Goal: Task Accomplishment & Management: Complete application form

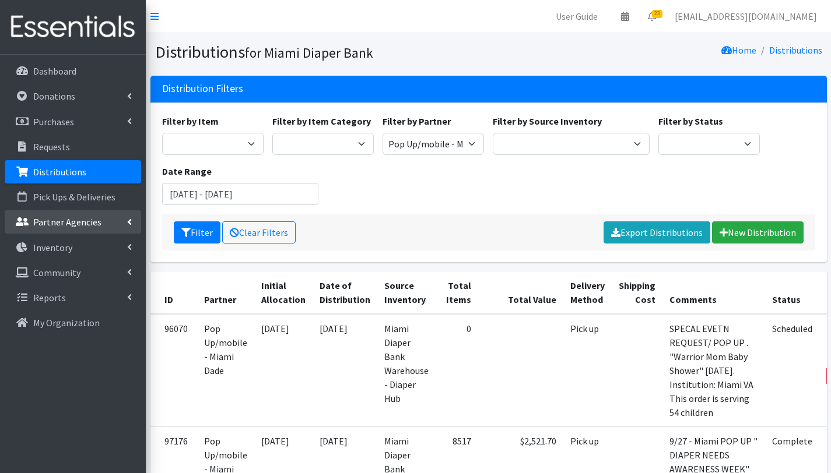
click at [67, 225] on p "Partner Agencies" at bounding box center [67, 222] width 68 height 12
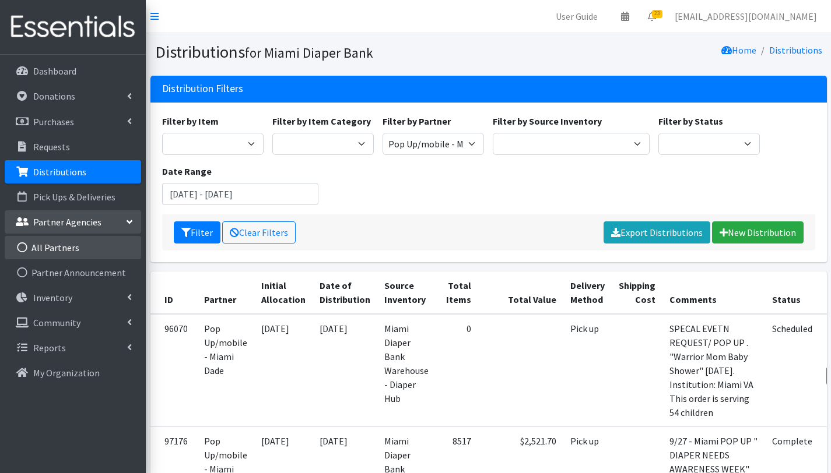
click at [66, 252] on link "All Partners" at bounding box center [73, 247] width 136 height 23
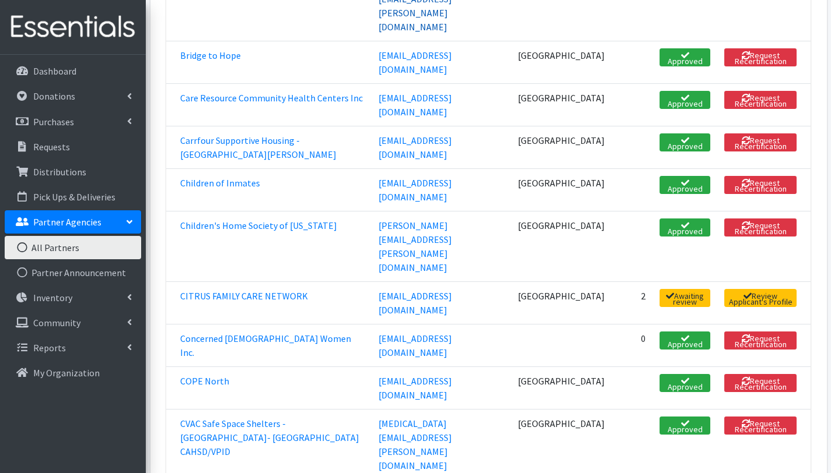
scroll to position [457, 0]
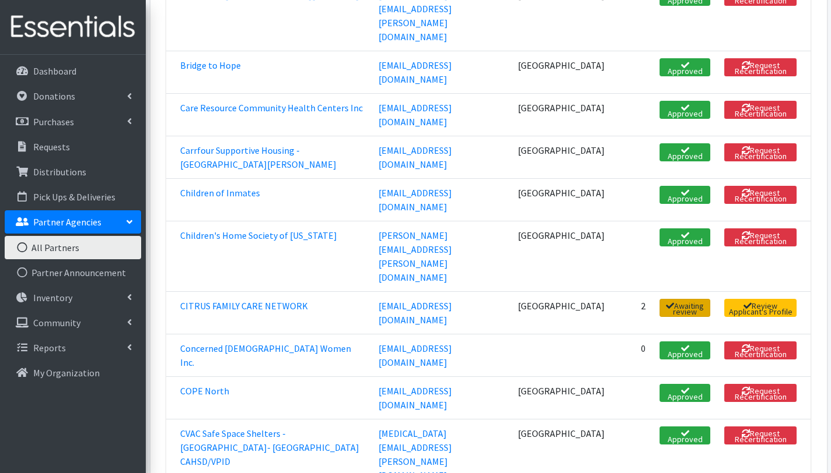
click at [684, 299] on span "Awaiting review" at bounding box center [684, 308] width 51 height 18
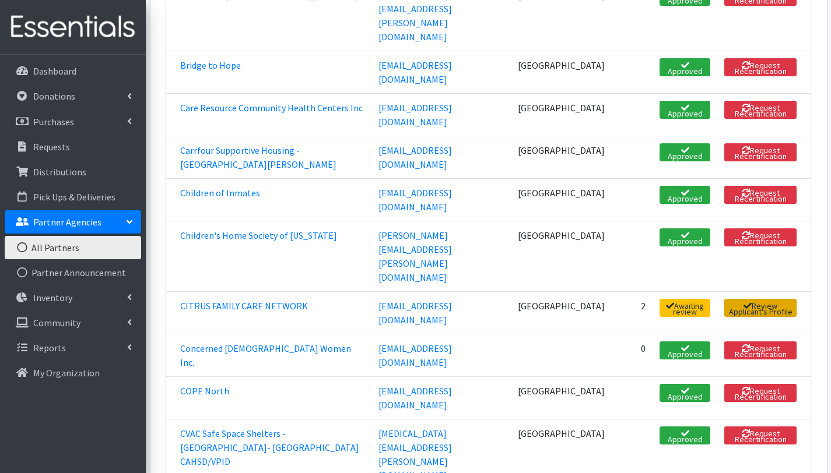
click at [757, 299] on link "Review Applicant's Profile" at bounding box center [760, 308] width 72 height 18
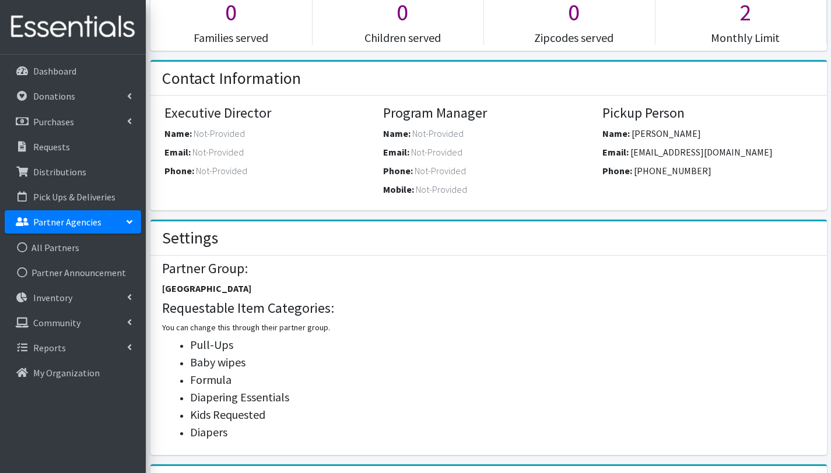
scroll to position [108, 0]
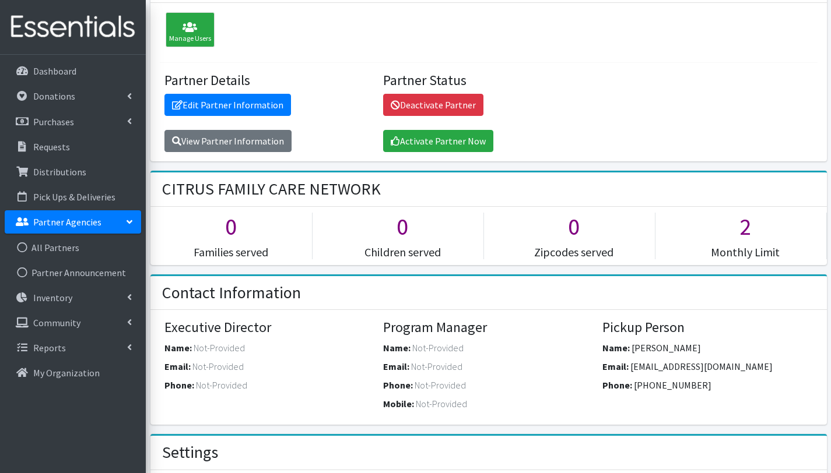
click at [417, 350] on span "Not-Provided" at bounding box center [437, 348] width 51 height 12
click at [422, 346] on span "Not-Provided" at bounding box center [437, 348] width 51 height 12
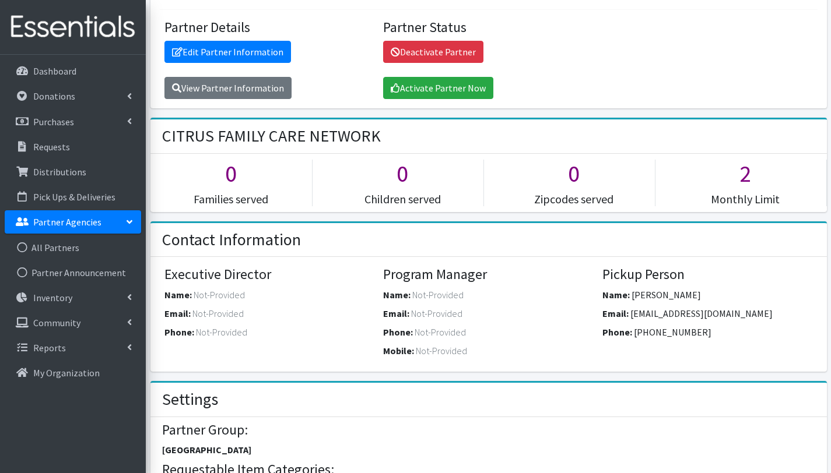
scroll to position [216, 0]
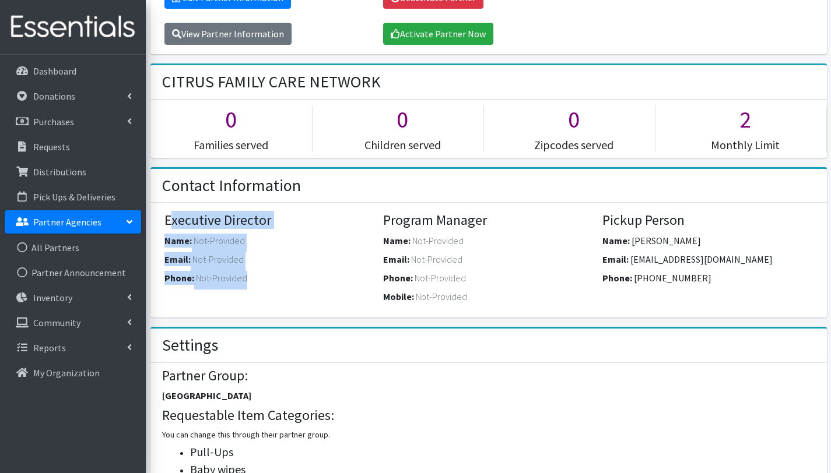
drag, startPoint x: 164, startPoint y: 218, endPoint x: 261, endPoint y: 285, distance: 116.9
click at [261, 285] on div "Executive Director Name: Not-Provided Email: Not-Provided Phone: Not-Provided" at bounding box center [269, 251] width 210 height 78
copy div "Executive Director Name: Not-Provided Email: Not-Provided Phone: Not-Provided"
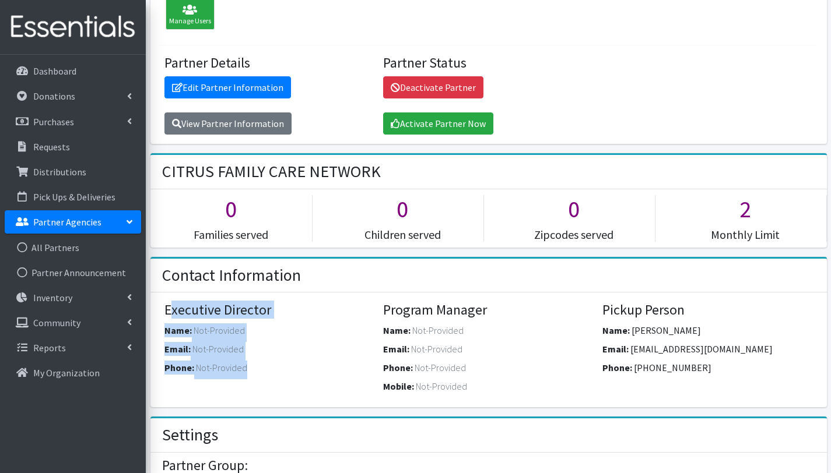
scroll to position [114, 0]
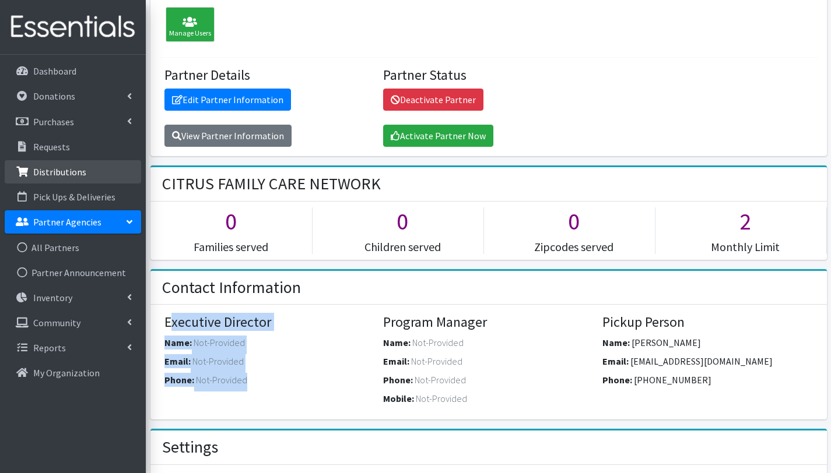
click at [51, 175] on p "Distributions" at bounding box center [59, 172] width 53 height 12
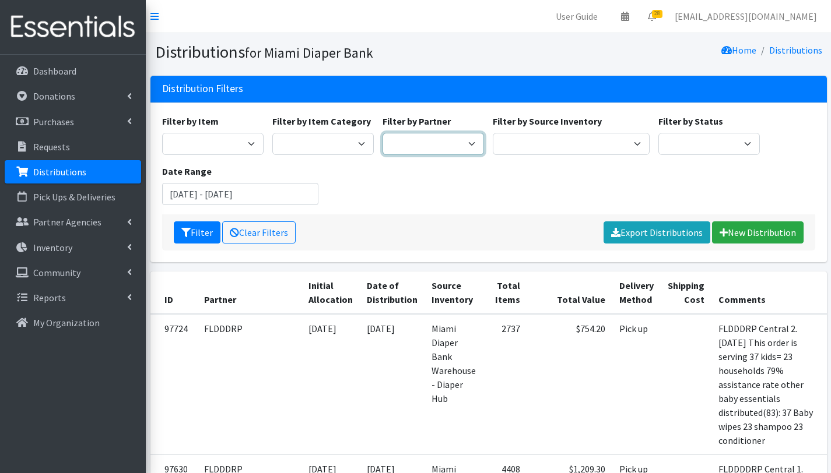
click at [446, 139] on select "305 Pink Pack A Safe Haven for Newborns Basic Needs Miami Belafonte TACOLCY Cen…" at bounding box center [432, 144] width 101 height 22
select select "2873"
click at [382, 133] on select "305 Pink Pack A Safe Haven for Newborns Basic Needs Miami Belafonte TACOLCY Cen…" at bounding box center [432, 144] width 101 height 22
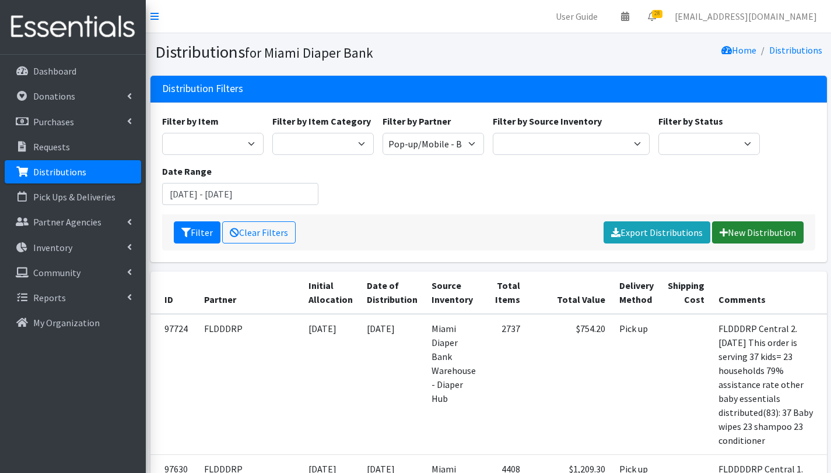
click at [754, 233] on link "New Distribution" at bounding box center [758, 233] width 92 height 22
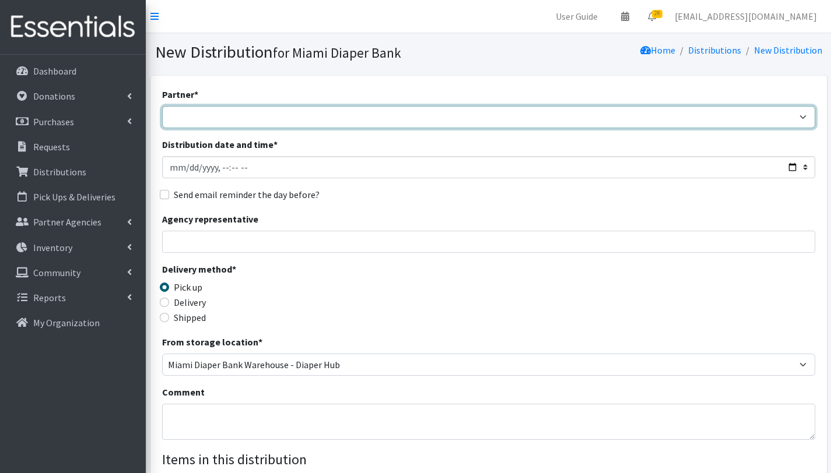
click at [286, 110] on select "305 Pink Pack A Safe Haven for Newborns Basic Needs [GEOGRAPHIC_DATA] Belafonte…" at bounding box center [488, 117] width 653 height 22
select select "2873"
click at [162, 106] on select "305 Pink Pack A Safe Haven for Newborns Basic Needs [GEOGRAPHIC_DATA] Belafonte…" at bounding box center [488, 117] width 653 height 22
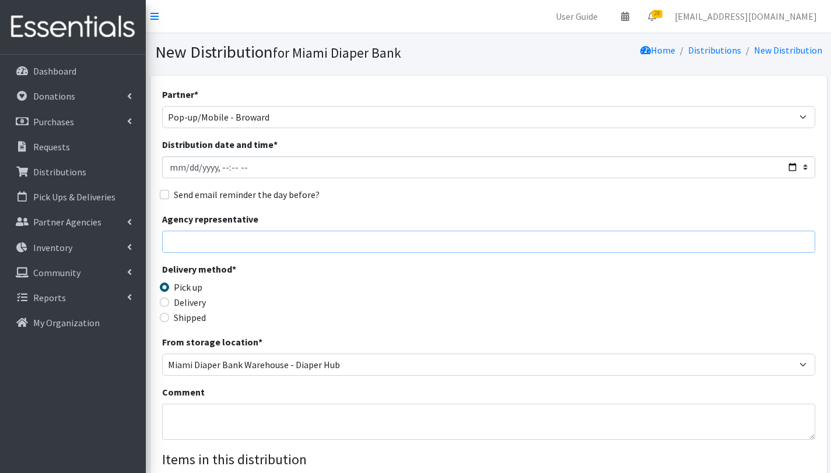
click at [211, 237] on input "Agency representative" at bounding box center [488, 242] width 653 height 22
type input "[PERSON_NAME]"
click at [215, 422] on textarea "Comment" at bounding box center [488, 422] width 653 height 36
click at [317, 412] on textarea "Jack & Jill Mobile pantry distribution 10/14/2025 This order is serving 111 chi…" at bounding box center [488, 422] width 653 height 36
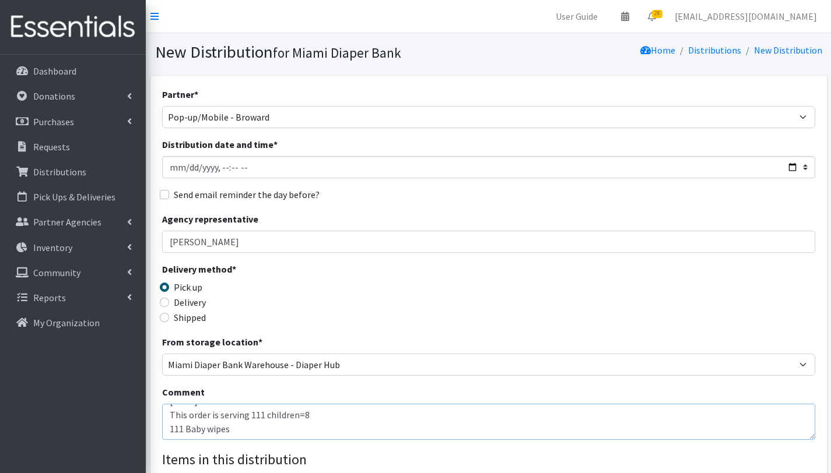
scroll to position [33, 0]
click at [181, 434] on textarea "Jack & Jill Mobile pantry distribution 10/14/2025 This order is serving 111 chi…" at bounding box center [488, 422] width 653 height 36
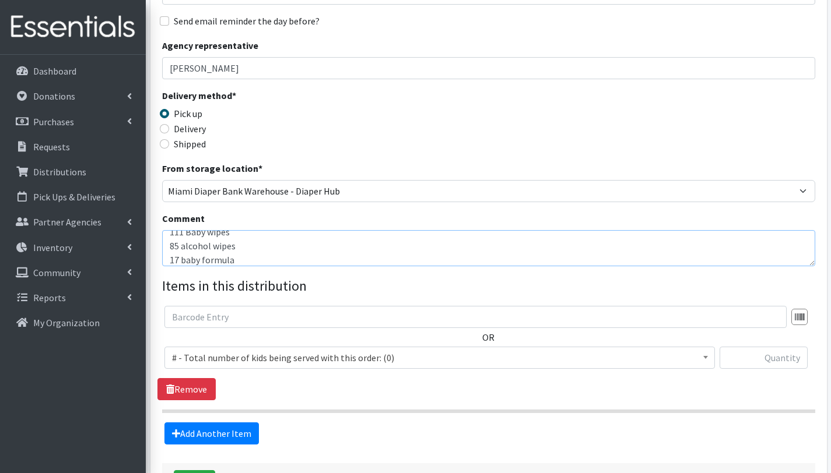
scroll to position [175, 0]
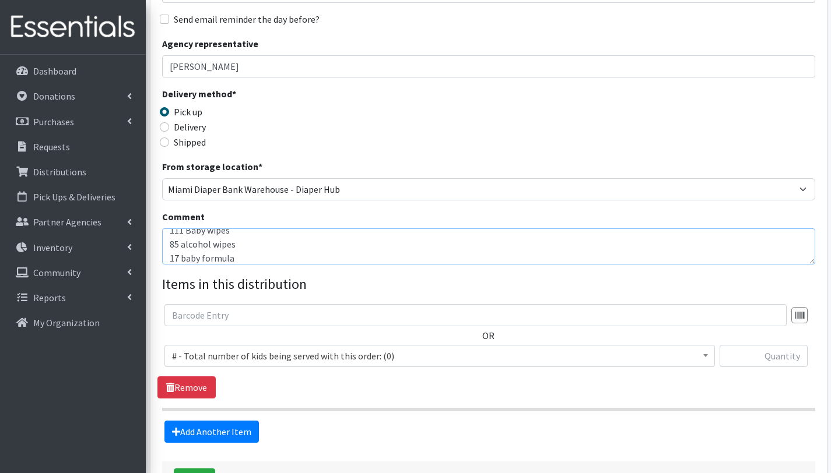
type textarea "Jack & Jill Mobile pantry distribution 10/14/2025 This order is serving 111 chi…"
click at [222, 359] on span "# - Total number of kids being served with this order: (0)" at bounding box center [439, 356] width 535 height 16
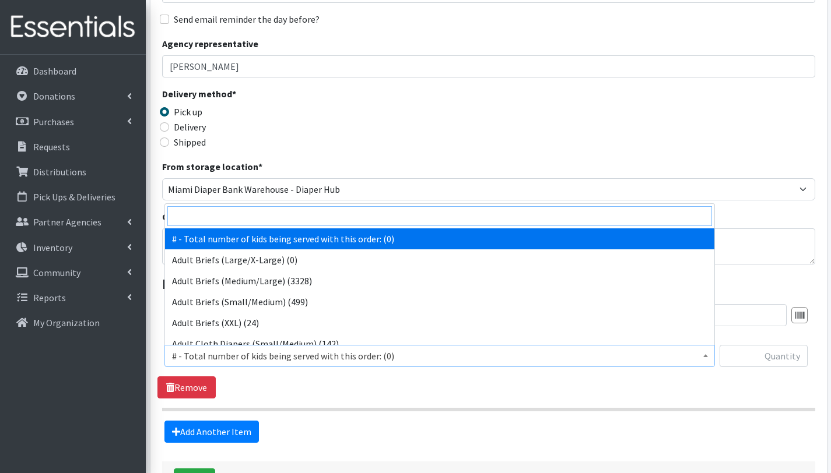
click at [265, 216] on input "search" at bounding box center [439, 216] width 545 height 20
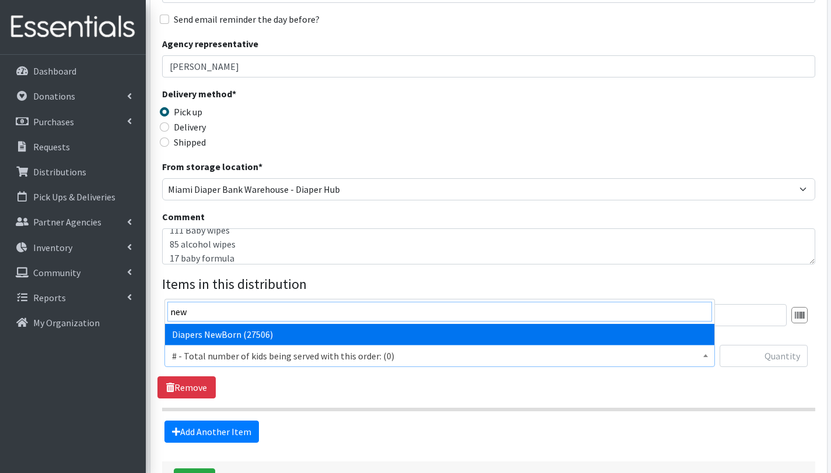
type input "new"
select select "2648"
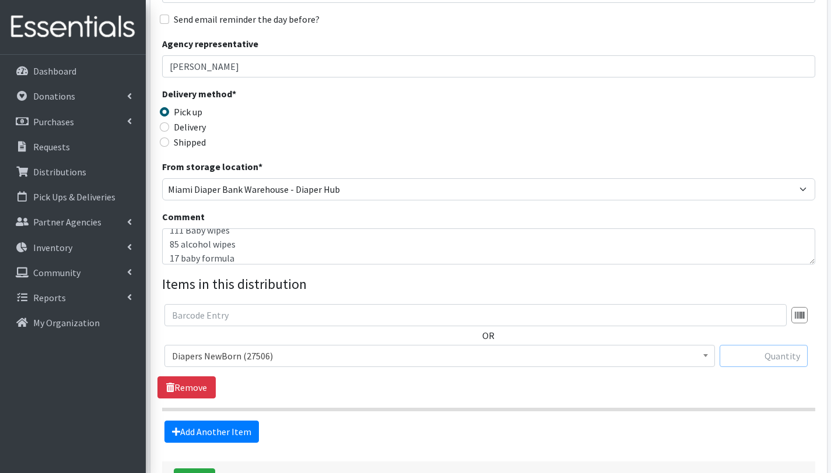
click at [777, 359] on input "text" at bounding box center [763, 356] width 88 height 22
type input "200"
click at [404, 389] on div "OR # - Total number of kids being served with this order: (0) Adult Briefs (Lar…" at bounding box center [488, 351] width 662 height 94
click at [213, 436] on link "Add Another Item" at bounding box center [211, 432] width 94 height 22
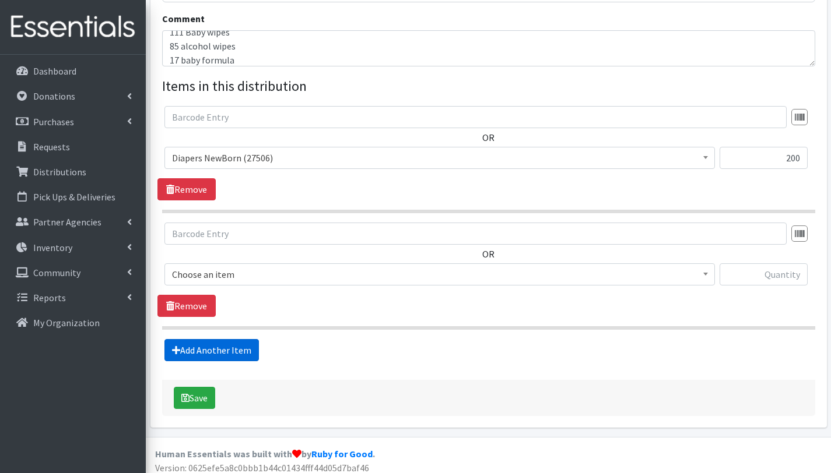
scroll to position [381, 0]
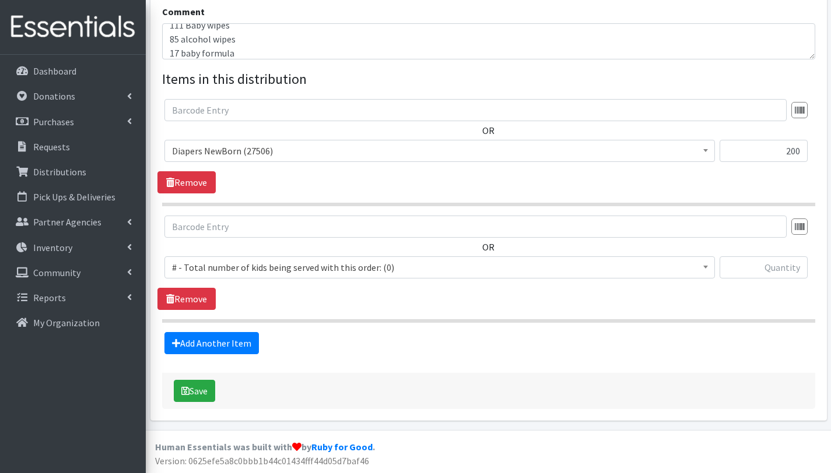
click at [229, 264] on span "# - Total number of kids being served with this order: (0)" at bounding box center [439, 267] width 535 height 16
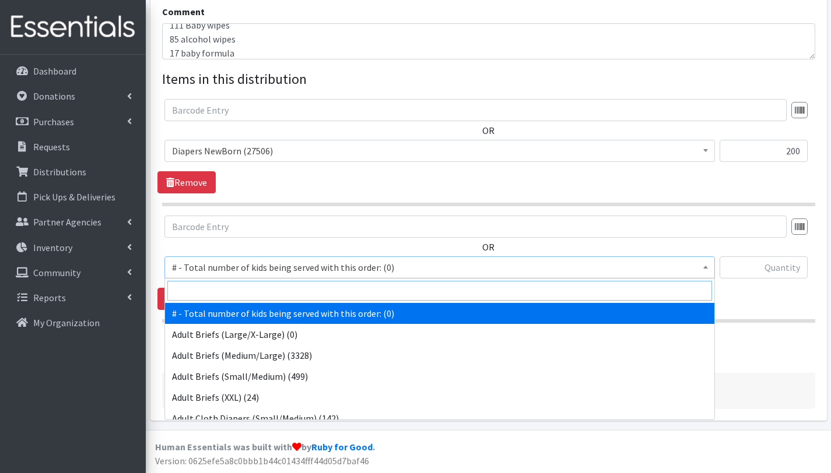
click at [233, 292] on input "search" at bounding box center [439, 291] width 545 height 20
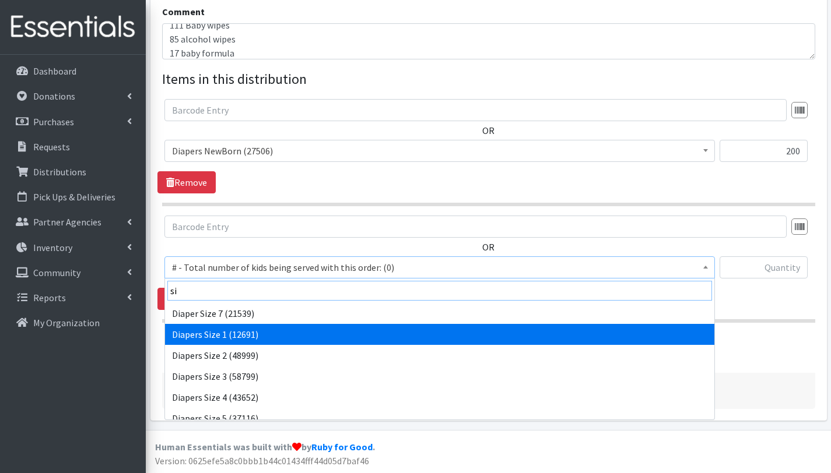
type input "si"
select select "2665"
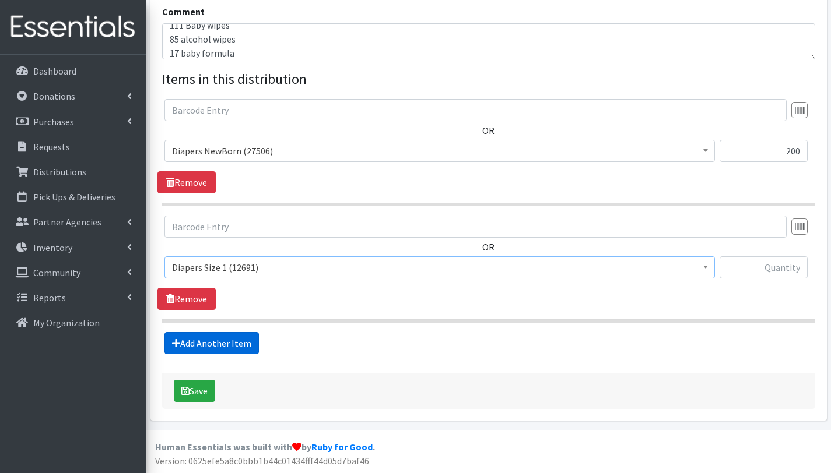
click at [231, 343] on link "Add Another Item" at bounding box center [211, 343] width 94 height 22
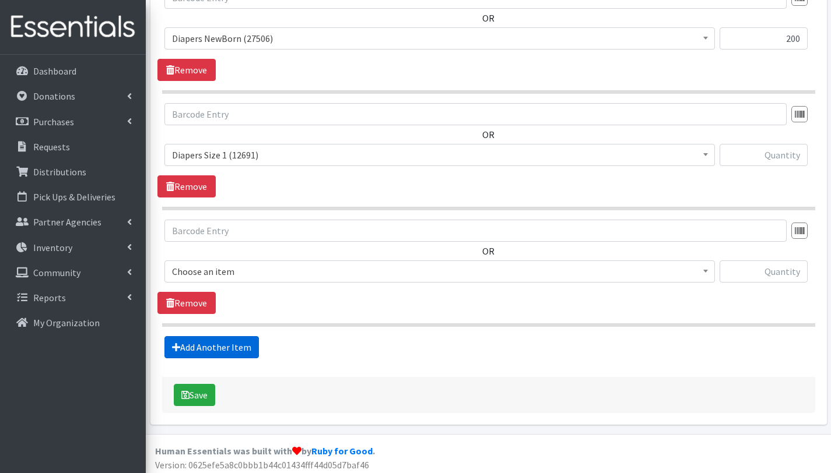
scroll to position [497, 0]
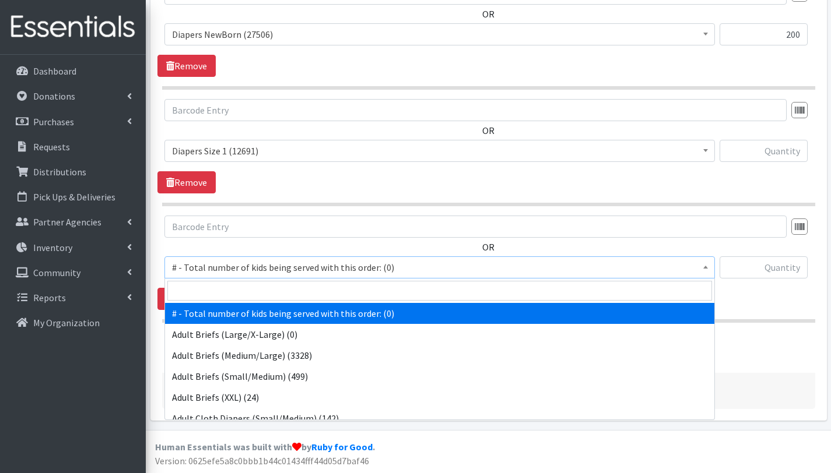
click at [233, 265] on span "# - Total number of kids being served with this order: (0)" at bounding box center [439, 267] width 535 height 16
click at [235, 289] on input "search" at bounding box center [439, 291] width 545 height 20
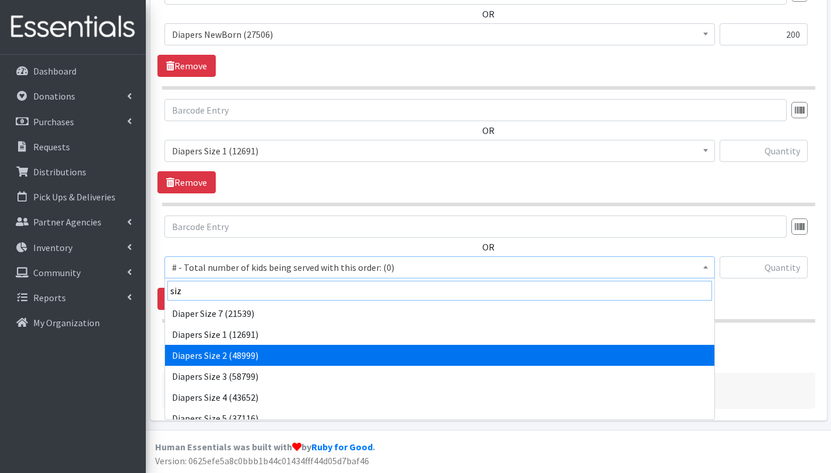
type input "siz"
select select "2668"
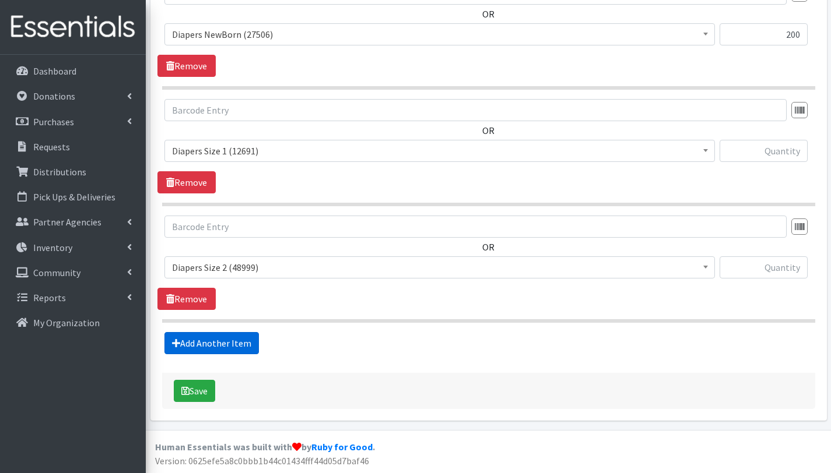
click at [227, 335] on link "Add Another Item" at bounding box center [211, 343] width 94 height 22
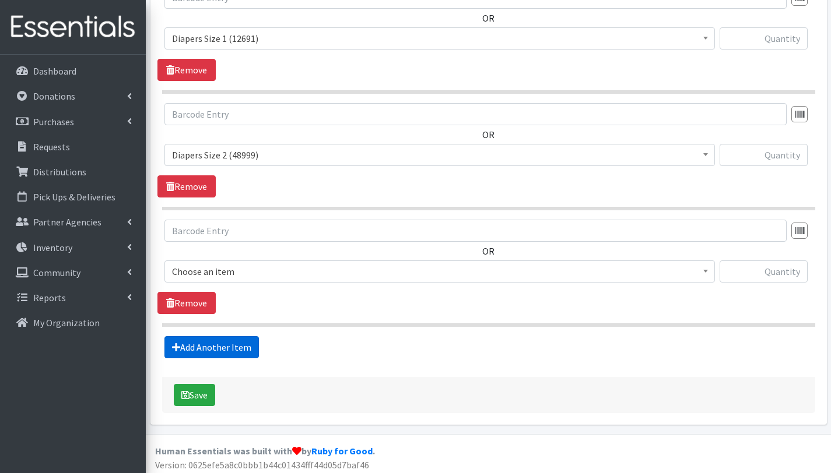
scroll to position [614, 0]
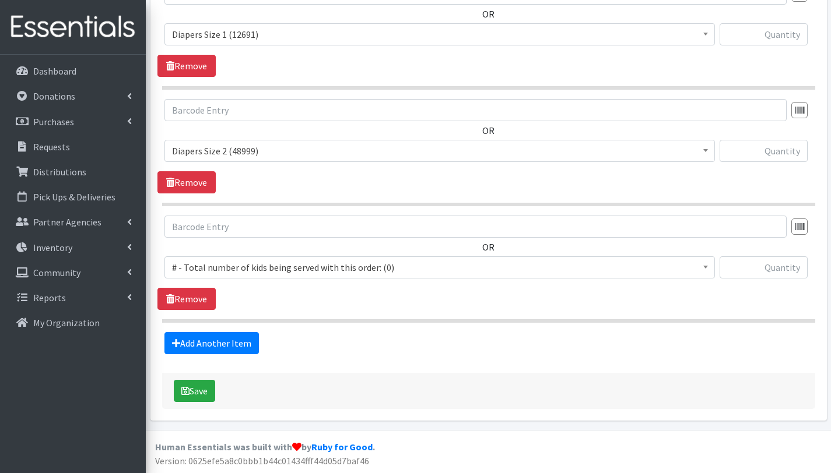
click at [233, 269] on span "# - Total number of kids being served with this order: (0)" at bounding box center [439, 267] width 535 height 16
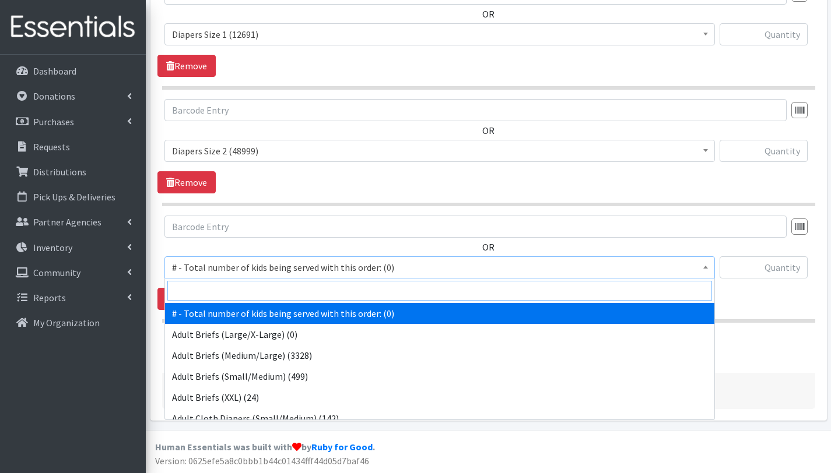
click at [232, 290] on input "search" at bounding box center [439, 291] width 545 height 20
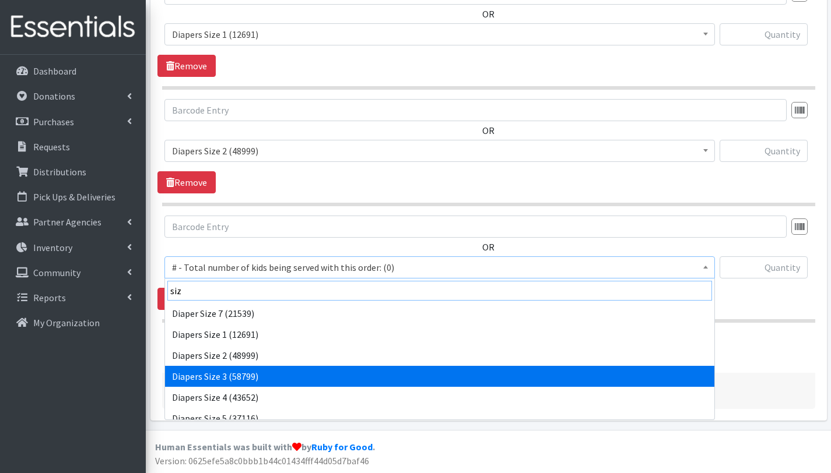
type input "siz"
select select "2655"
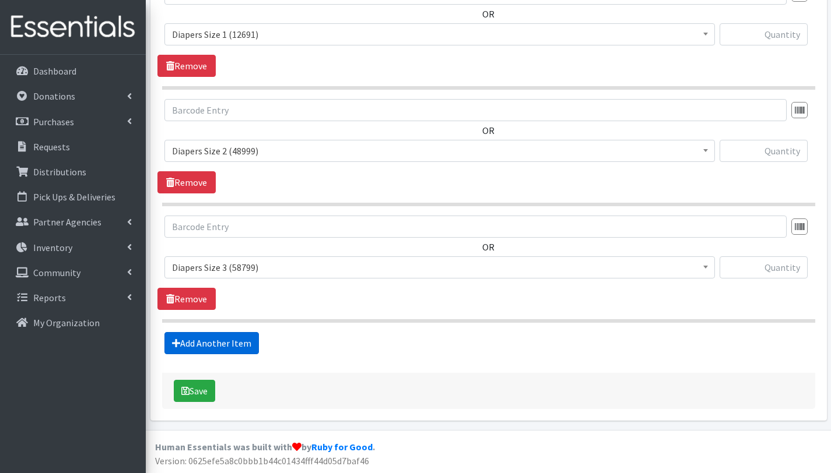
click at [231, 343] on link "Add Another Item" at bounding box center [211, 343] width 94 height 22
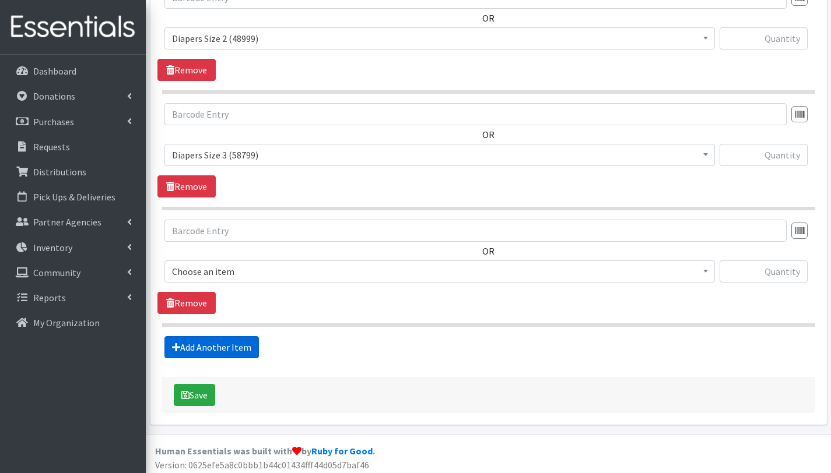
scroll to position [731, 0]
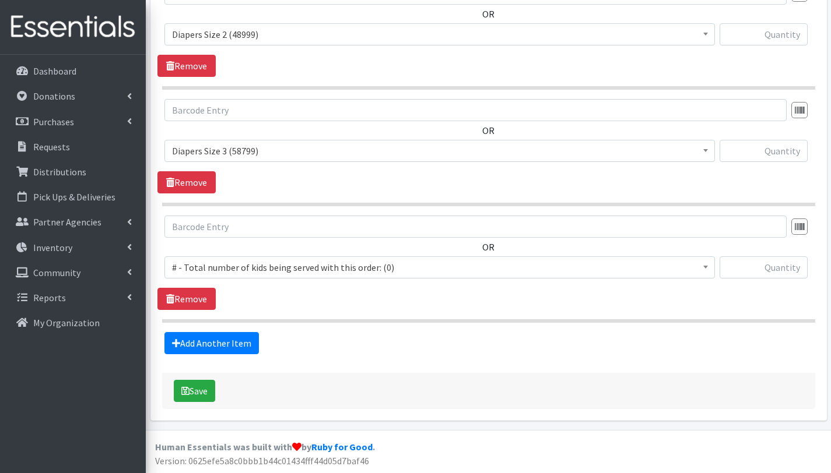
click at [234, 265] on span "# - Total number of kids being served with this order: (0)" at bounding box center [439, 267] width 535 height 16
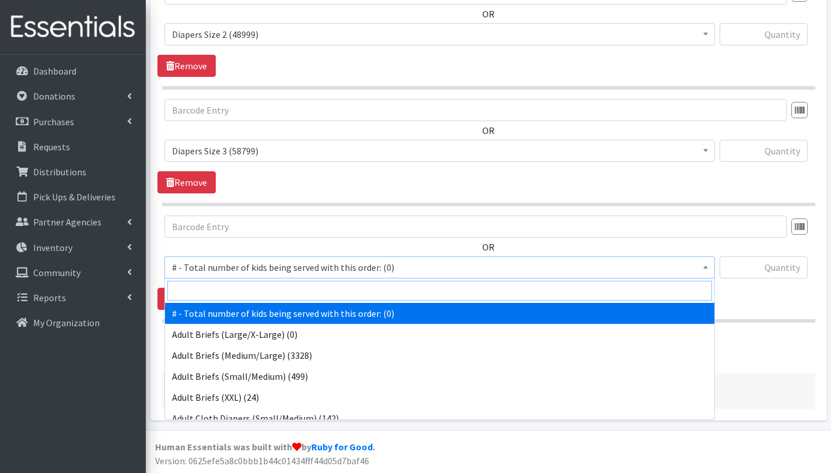
click at [239, 288] on input "search" at bounding box center [439, 291] width 545 height 20
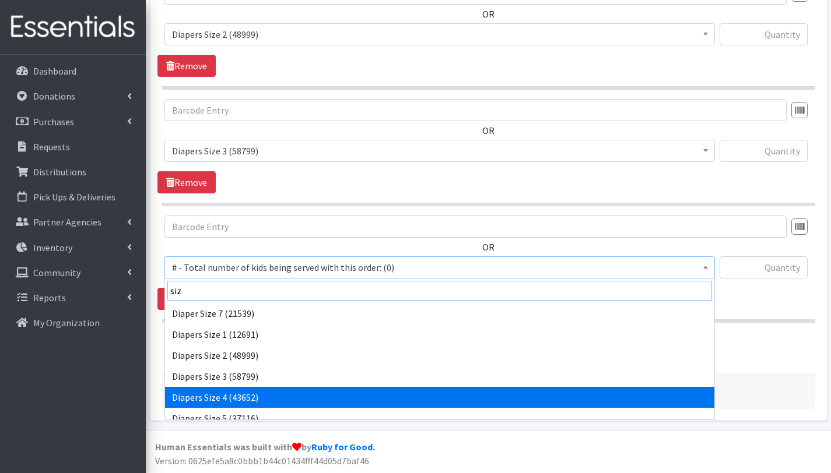
type input "siz"
select select "2661"
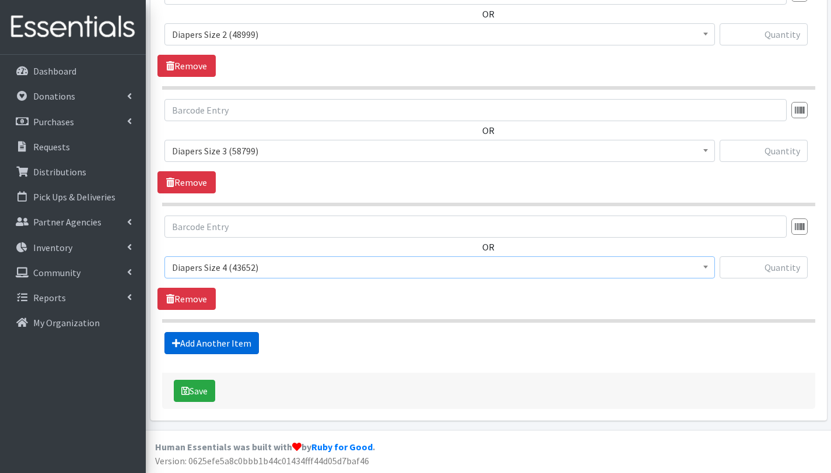
click at [229, 350] on link "Add Another Item" at bounding box center [211, 343] width 94 height 22
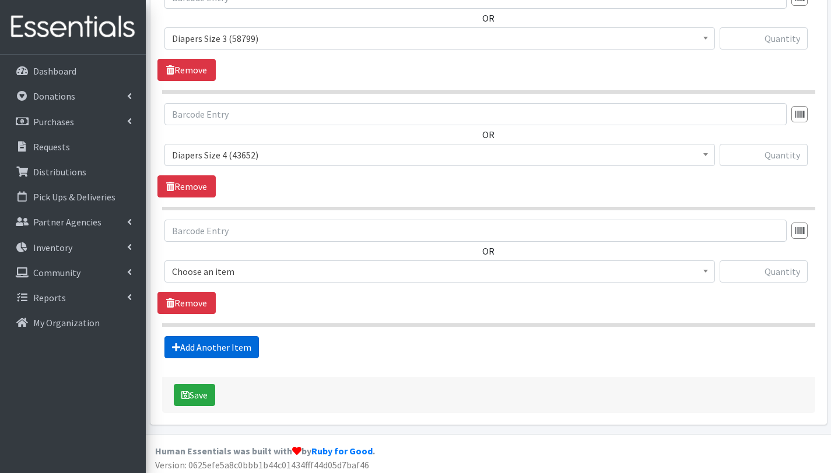
scroll to position [847, 0]
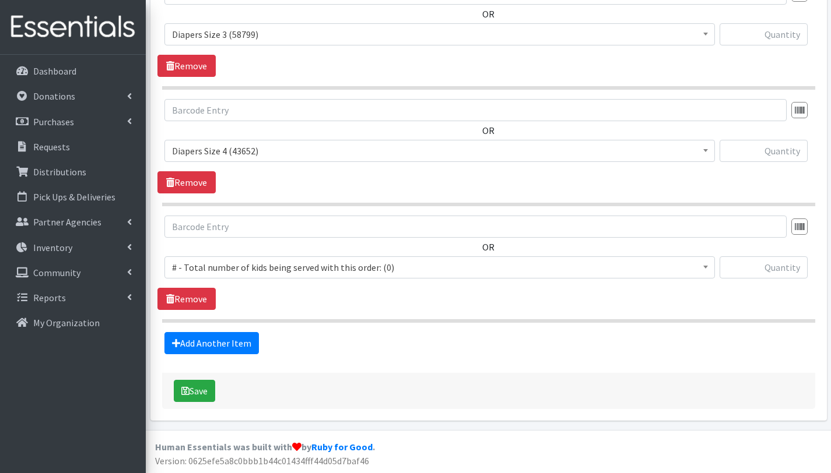
click at [237, 264] on span "# - Total number of kids being served with this order: (0)" at bounding box center [439, 267] width 535 height 16
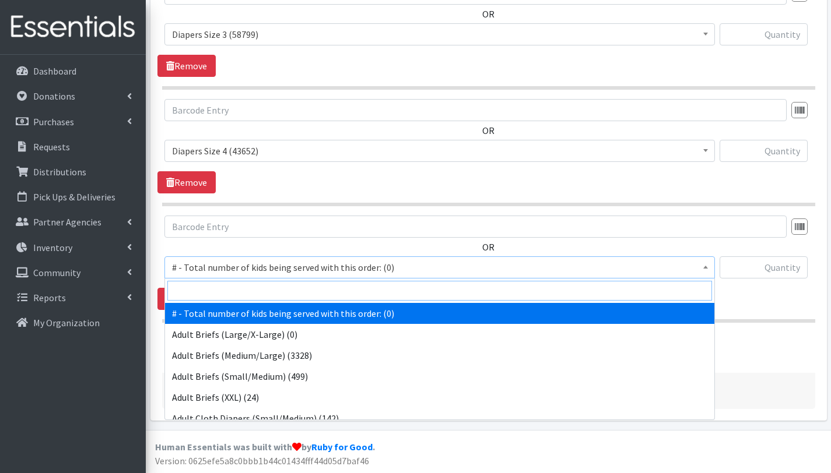
click at [238, 286] on input "search" at bounding box center [439, 291] width 545 height 20
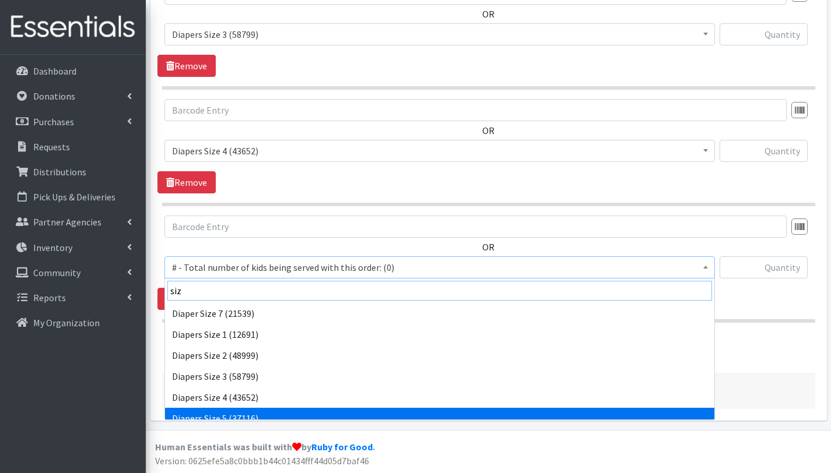
type input "siz"
select select "2652"
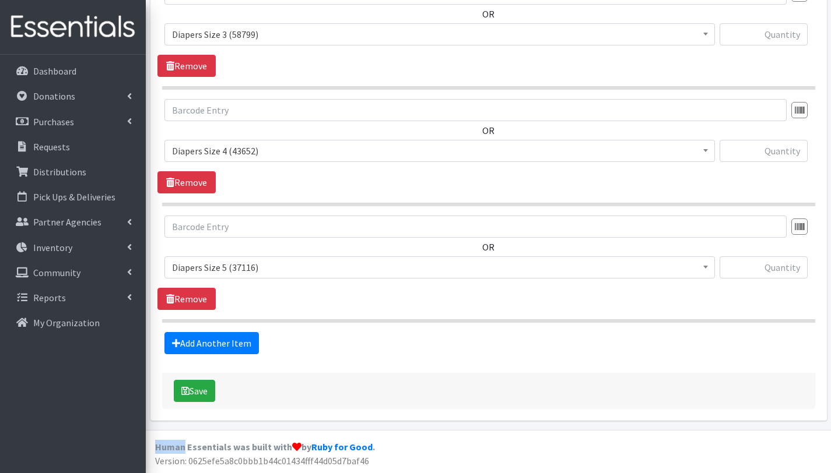
click at [238, 340] on link "Add Another Item" at bounding box center [211, 343] width 94 height 22
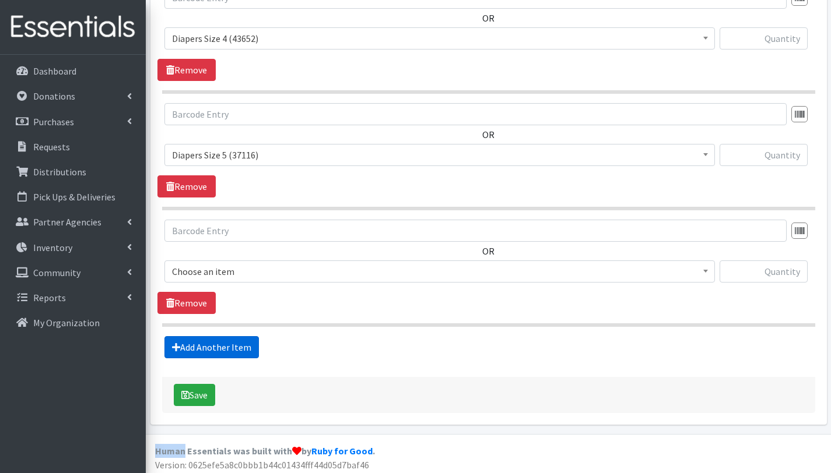
scroll to position [964, 0]
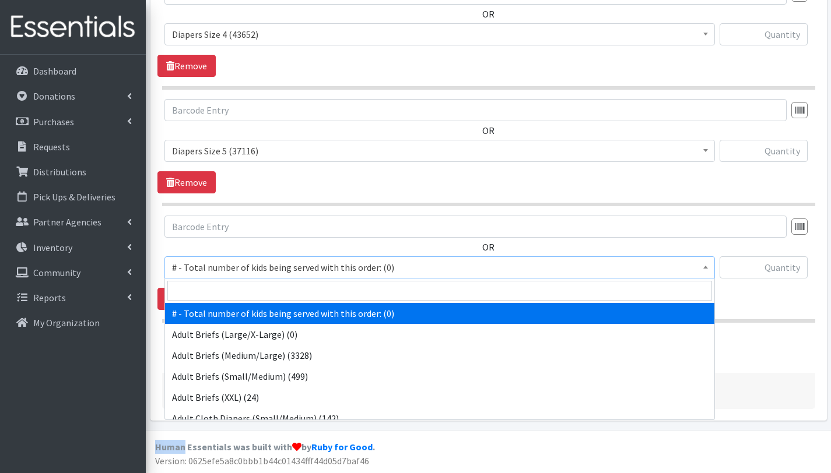
click at [246, 265] on span "# - Total number of kids being served with this order: (0)" at bounding box center [439, 267] width 535 height 16
click at [249, 292] on input "search" at bounding box center [439, 291] width 545 height 20
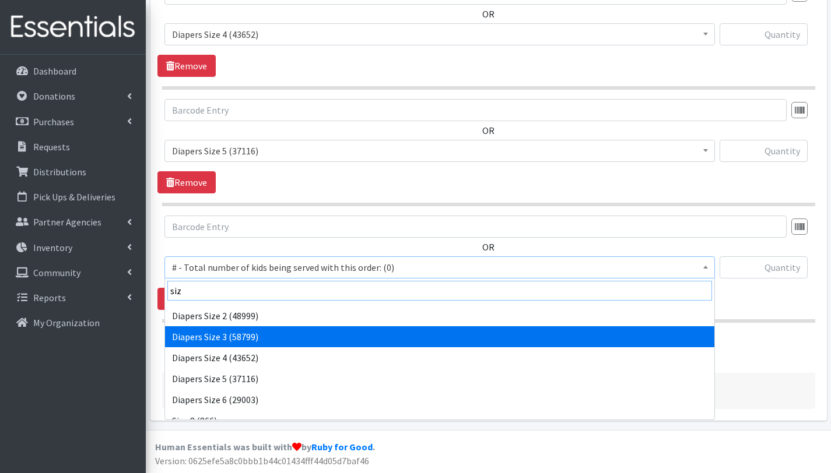
scroll to position [51, 0]
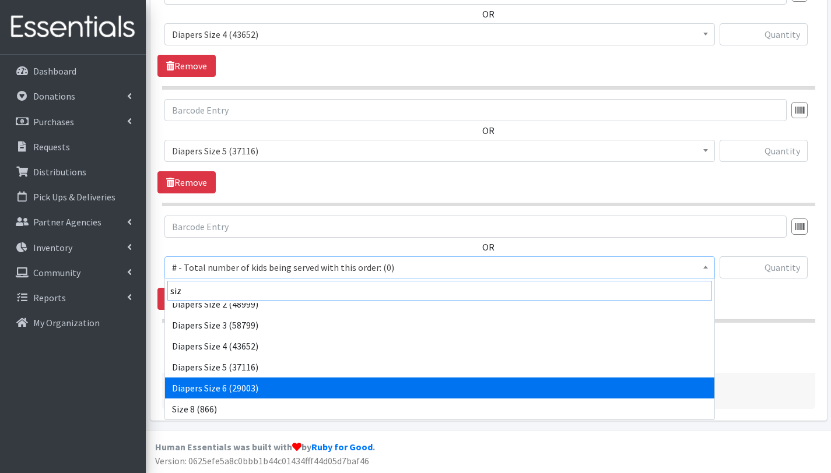
type input "siz"
select select "2674"
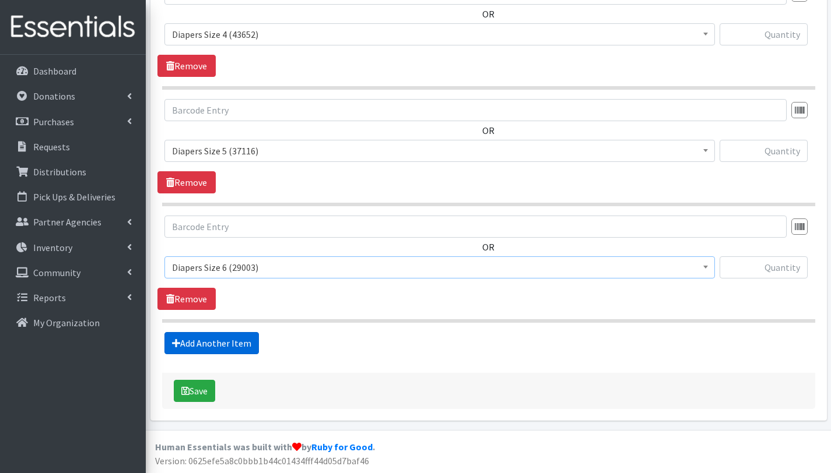
click at [234, 345] on link "Add Another Item" at bounding box center [211, 343] width 94 height 22
click at [231, 270] on span "# - Total number of kids being served with this order: (0)" at bounding box center [439, 267] width 535 height 16
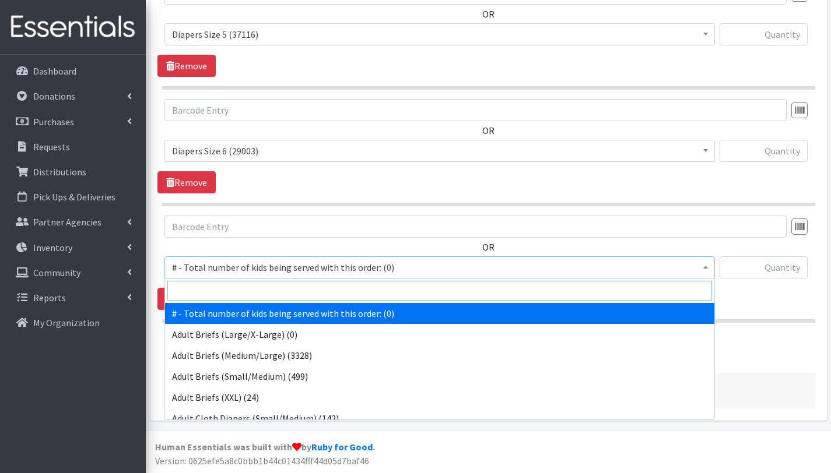
click at [234, 285] on input "search" at bounding box center [439, 291] width 545 height 20
type input "siz"
select select "12644"
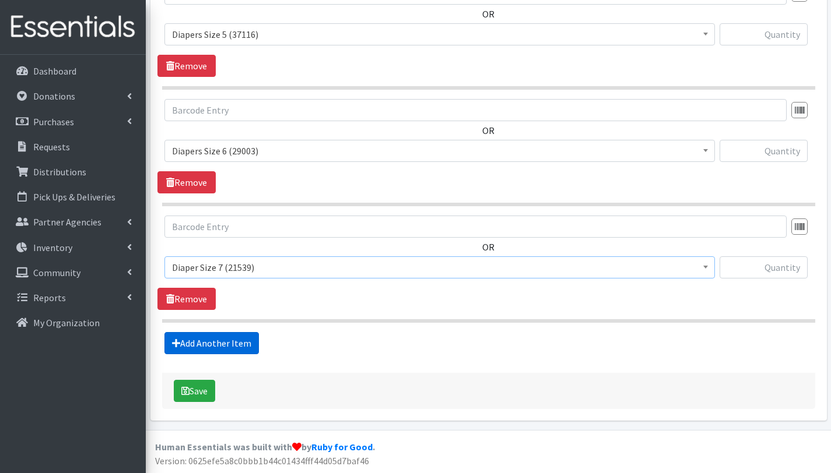
click at [240, 343] on link "Add Another Item" at bounding box center [211, 343] width 94 height 22
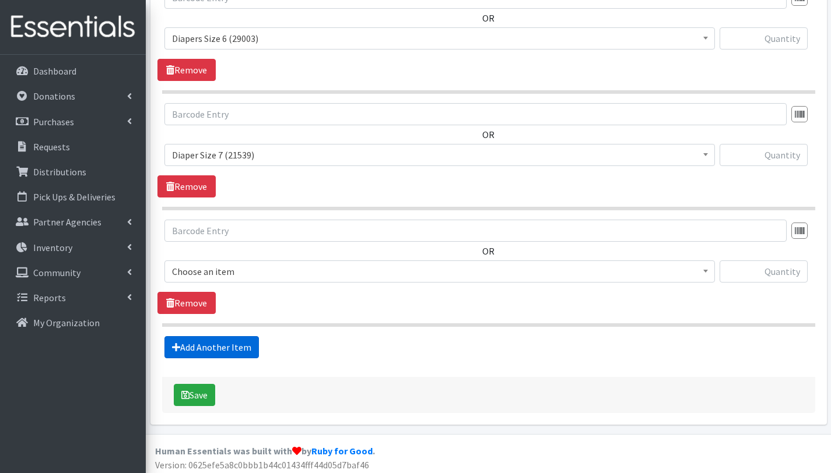
scroll to position [1197, 0]
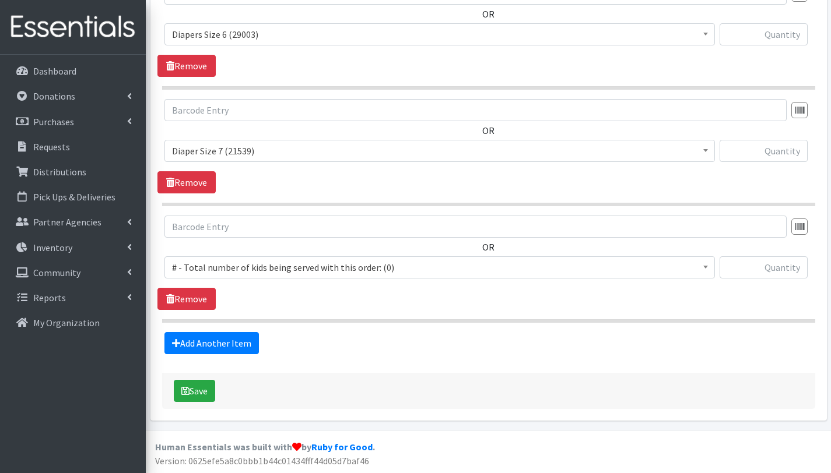
click at [248, 271] on span "# - Total number of kids being served with this order: (0)" at bounding box center [439, 267] width 535 height 16
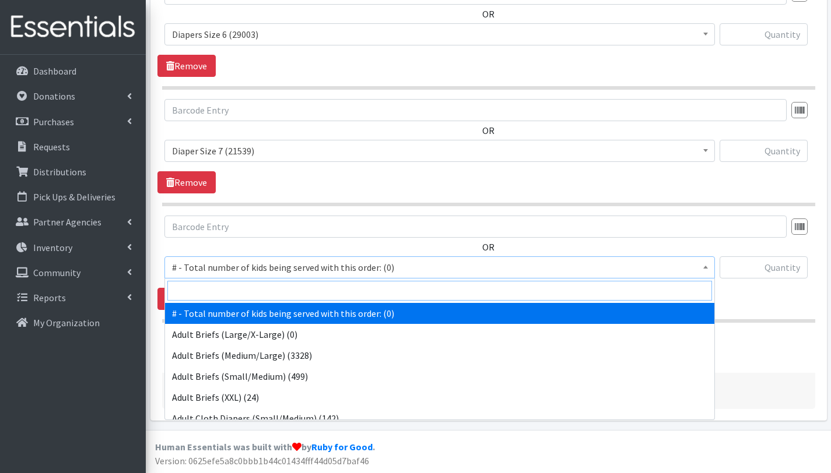
click at [250, 288] on input "search" at bounding box center [439, 291] width 545 height 20
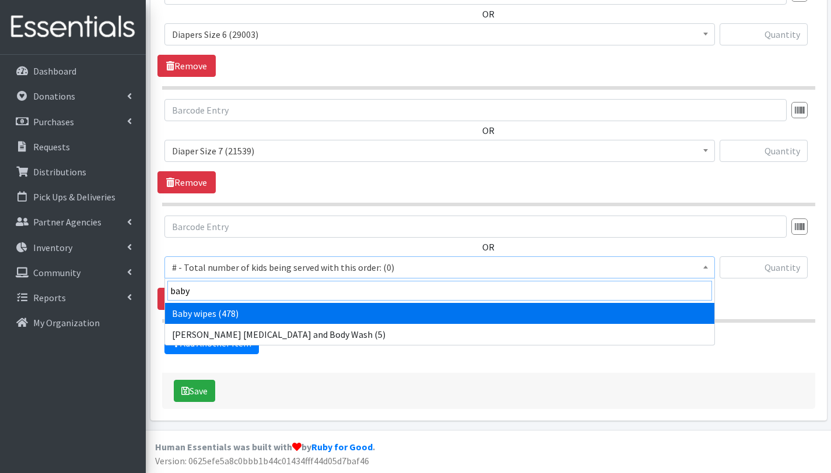
type input "baby"
select select "2649"
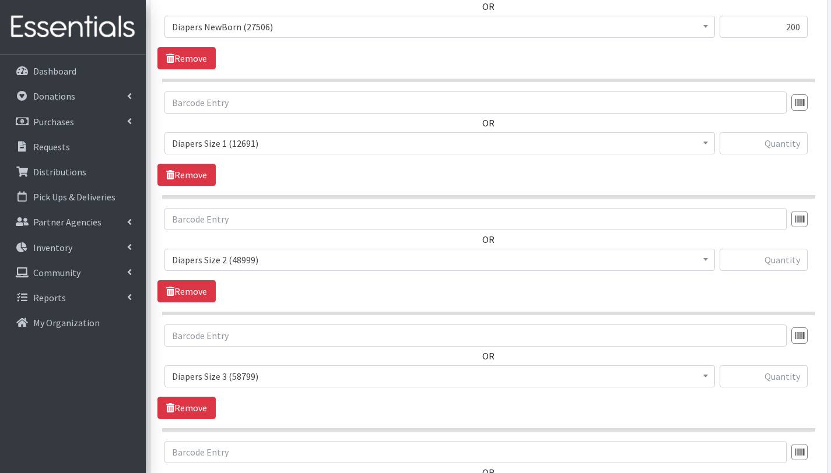
scroll to position [505, 0]
click at [760, 143] on input "text" at bounding box center [763, 143] width 88 height 22
type input "400"
click at [784, 260] on input "text" at bounding box center [763, 260] width 88 height 22
type input "250"
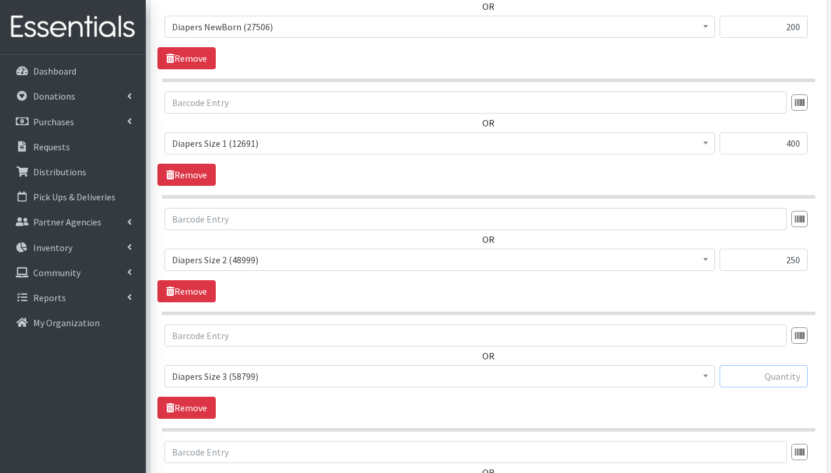
click at [768, 381] on input "text" at bounding box center [763, 377] width 88 height 22
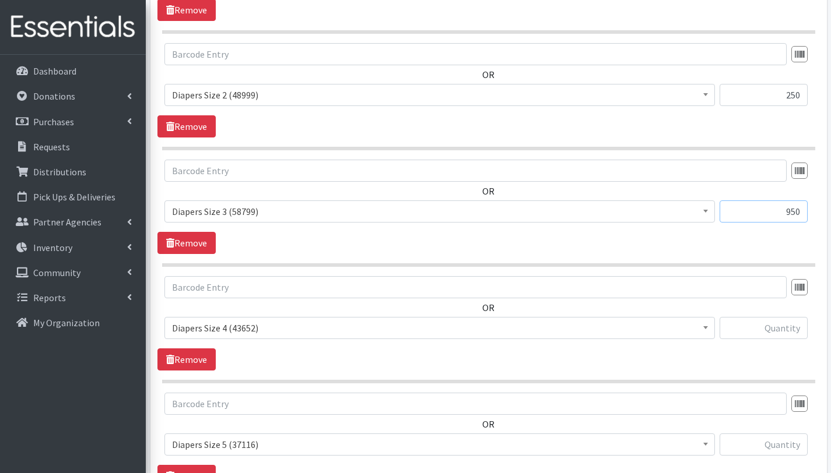
scroll to position [673, 0]
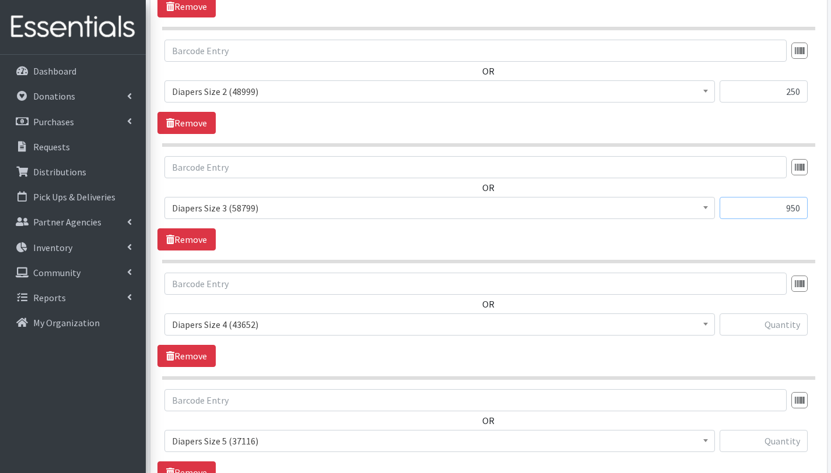
type input "950"
click at [760, 325] on input "text" at bounding box center [763, 325] width 88 height 22
type input "1050"
click at [781, 440] on input "text" at bounding box center [763, 441] width 88 height 22
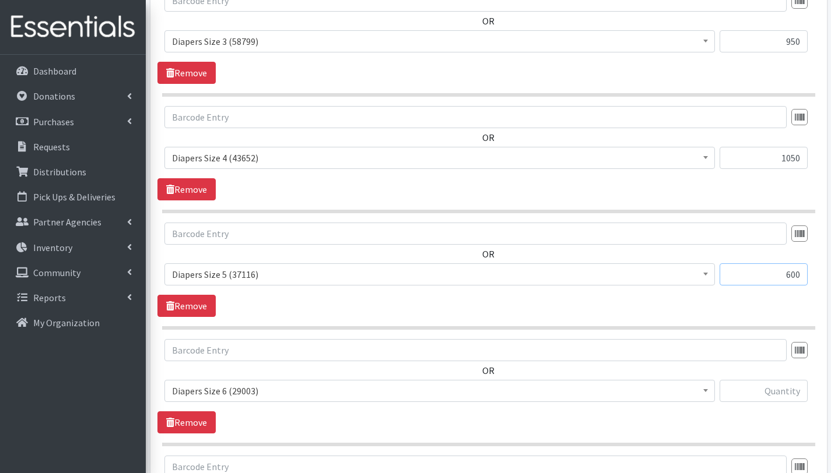
scroll to position [841, 0]
type input "600"
click at [778, 396] on input "text" at bounding box center [763, 391] width 88 height 22
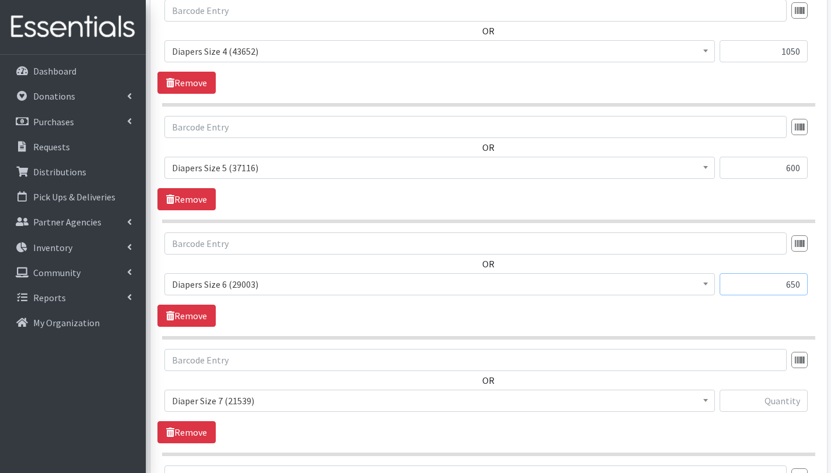
scroll to position [1024, 0]
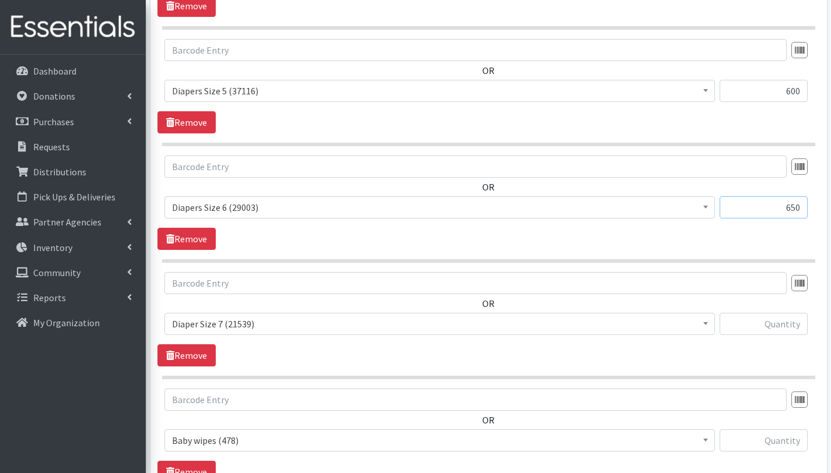
type input "650"
click at [782, 325] on input "text" at bounding box center [763, 324] width 88 height 22
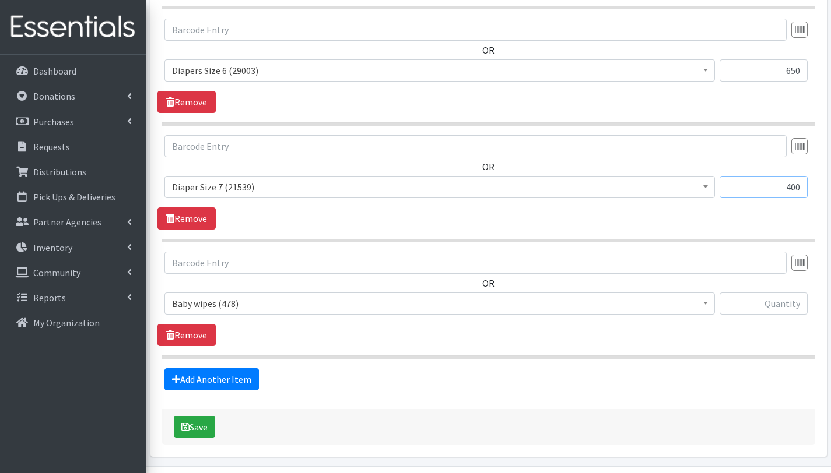
scroll to position [1161, 0]
type input "400"
click at [763, 310] on input "text" at bounding box center [763, 303] width 88 height 22
type input "111"
click at [239, 381] on link "Add Another Item" at bounding box center [211, 379] width 94 height 22
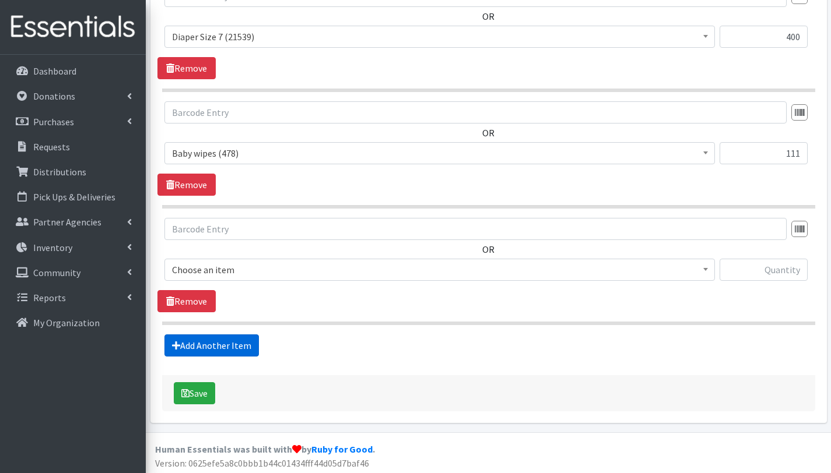
scroll to position [1314, 0]
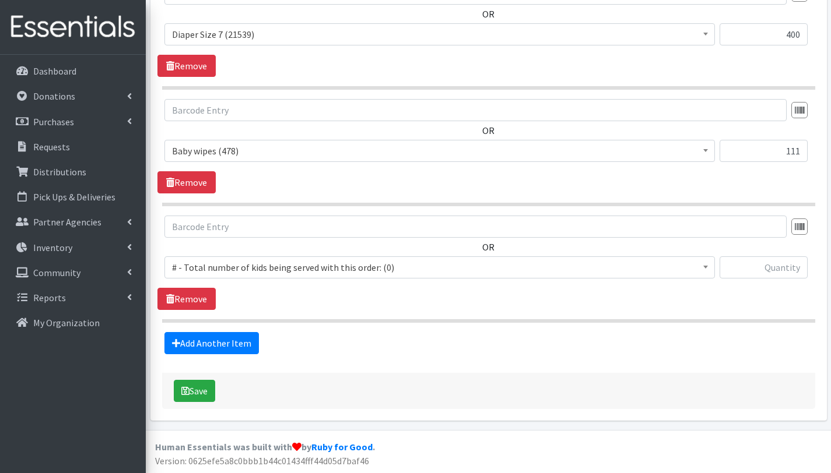
click at [292, 268] on span "# - Total number of kids being served with this order: (0)" at bounding box center [439, 267] width 535 height 16
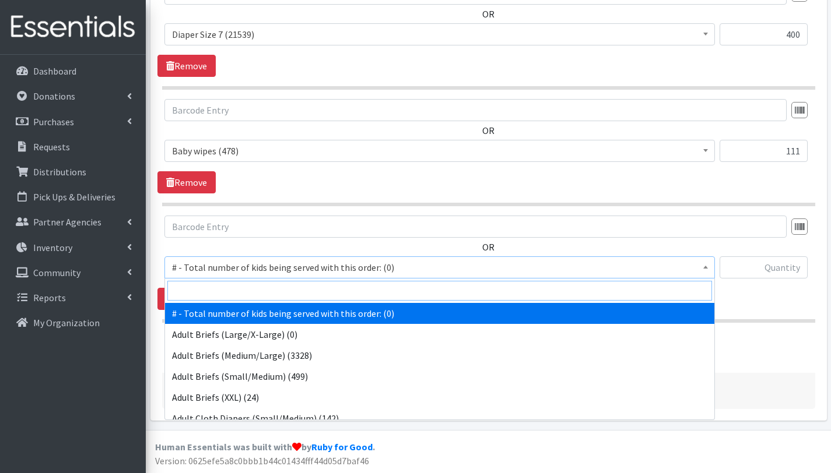
click at [295, 294] on input "search" at bounding box center [439, 291] width 545 height 20
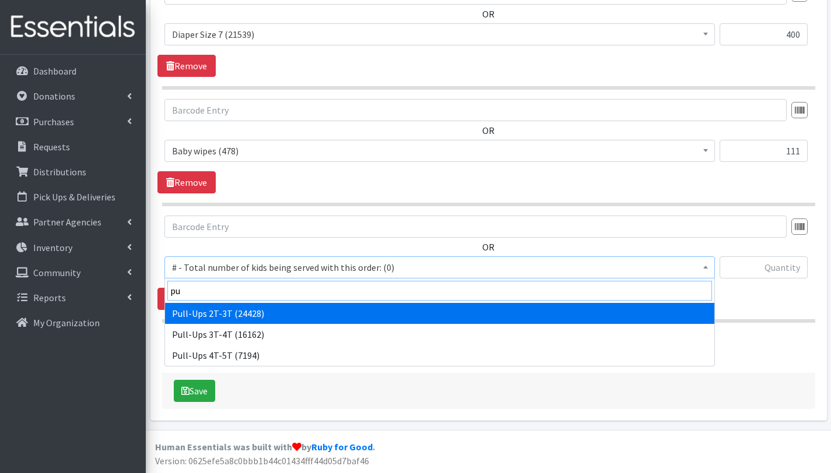
type input "pu"
select select "2644"
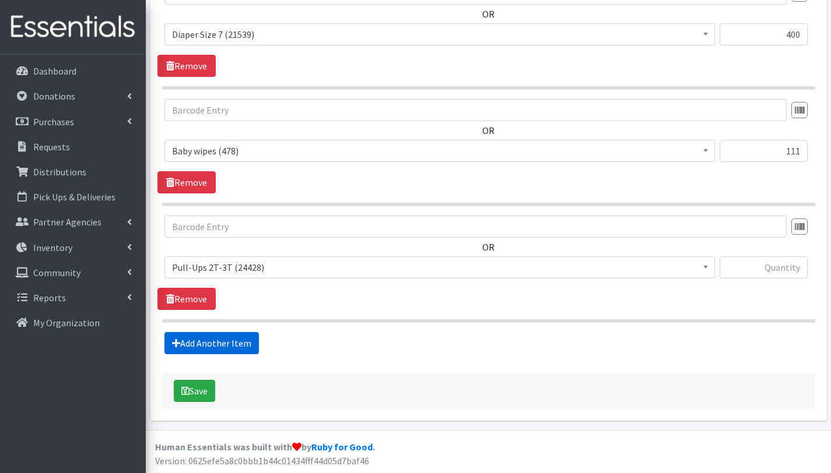
click at [230, 345] on link "Add Another Item" at bounding box center [211, 343] width 94 height 22
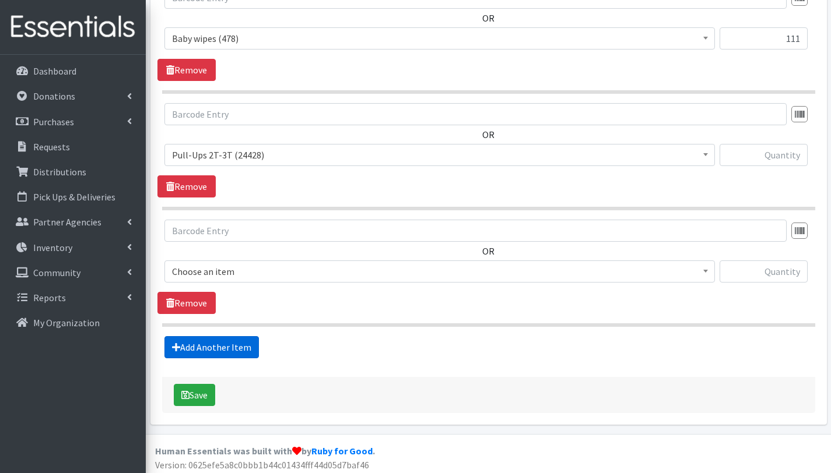
scroll to position [1430, 0]
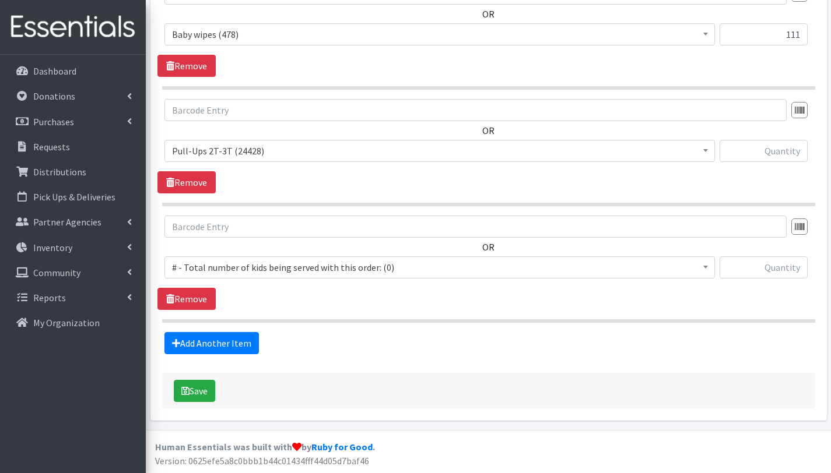
click at [265, 264] on span "# - Total number of kids being served with this order: (0)" at bounding box center [439, 267] width 535 height 16
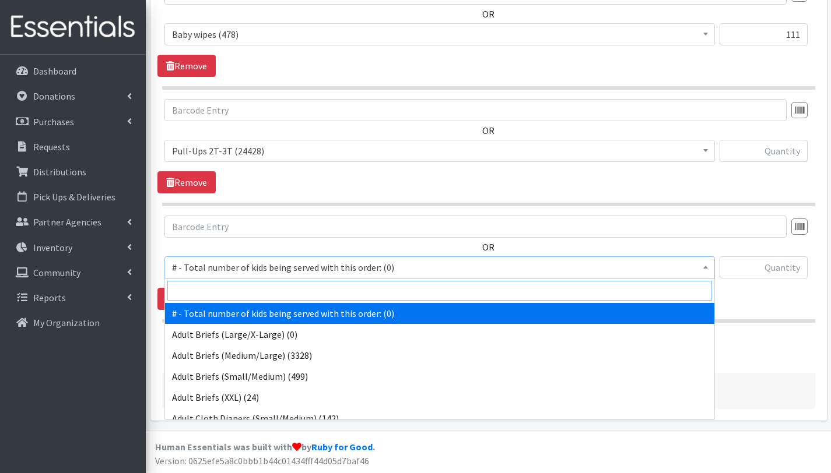
click at [269, 293] on input "search" at bounding box center [439, 291] width 545 height 20
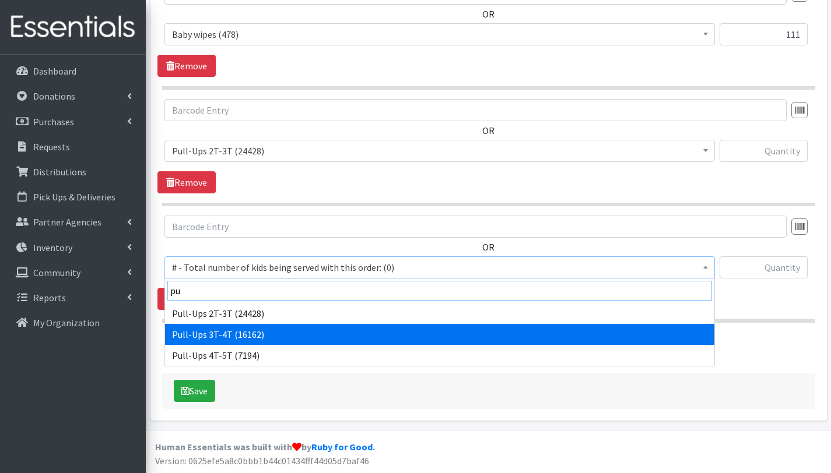
type input "pu"
select select "2679"
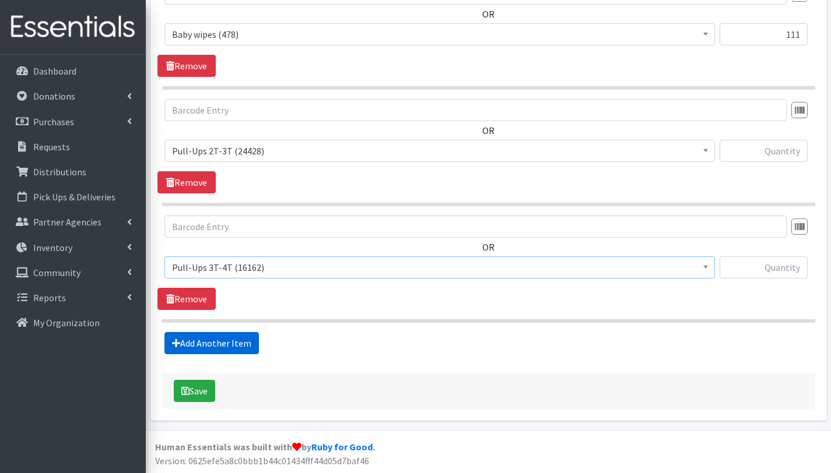
click at [212, 341] on link "Add Another Item" at bounding box center [211, 343] width 94 height 22
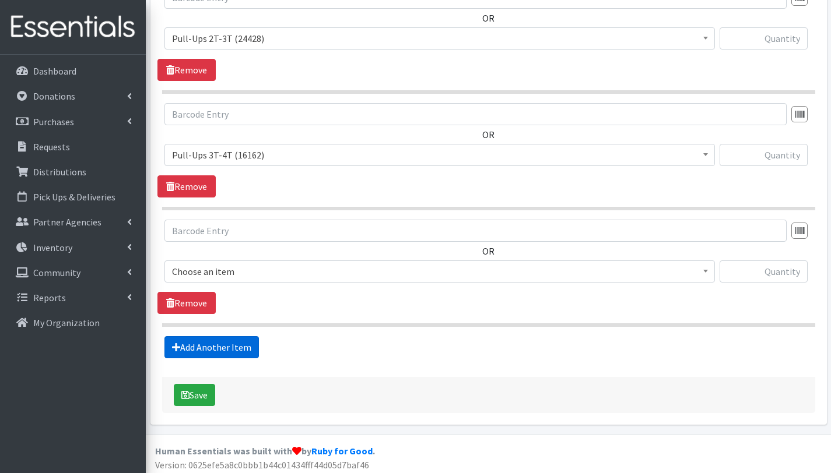
scroll to position [1547, 0]
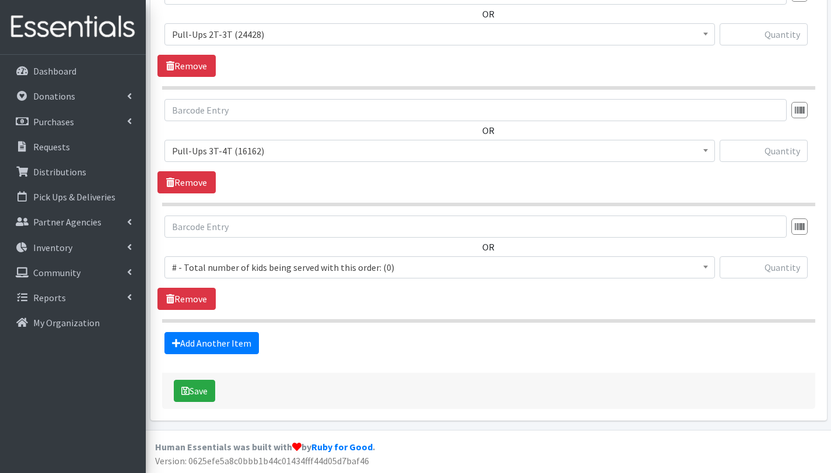
click at [242, 266] on span "# - Total number of kids being served with this order: (0)" at bounding box center [439, 267] width 535 height 16
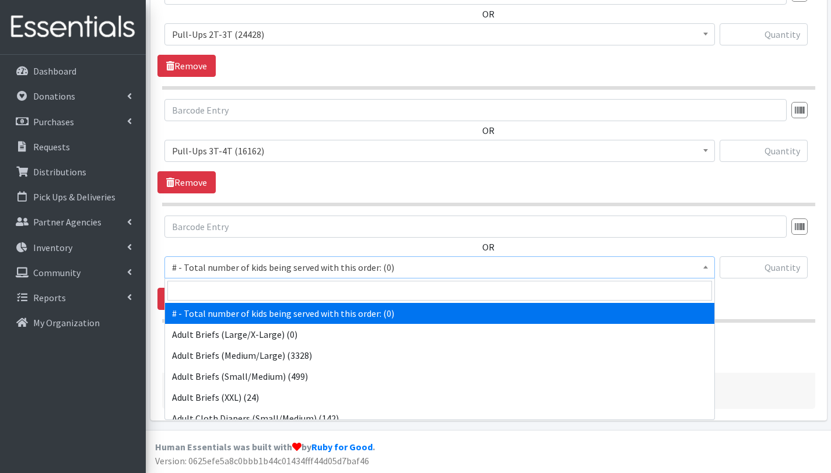
click at [252, 299] on input "search" at bounding box center [439, 291] width 545 height 20
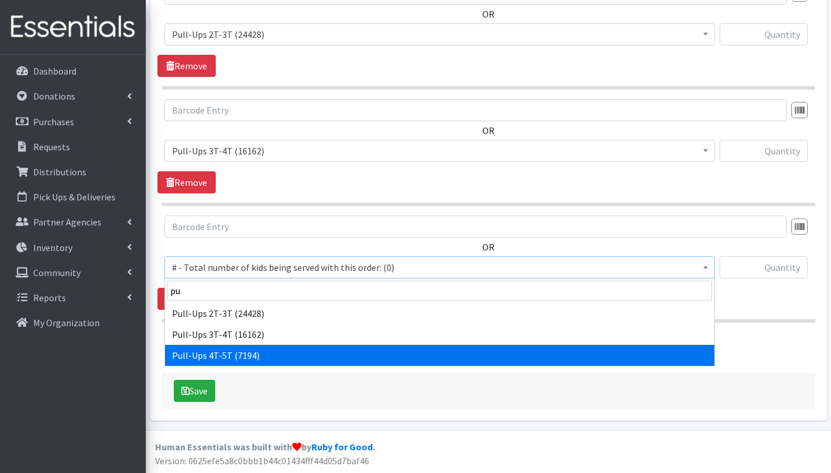
type input "pu"
select select "2680"
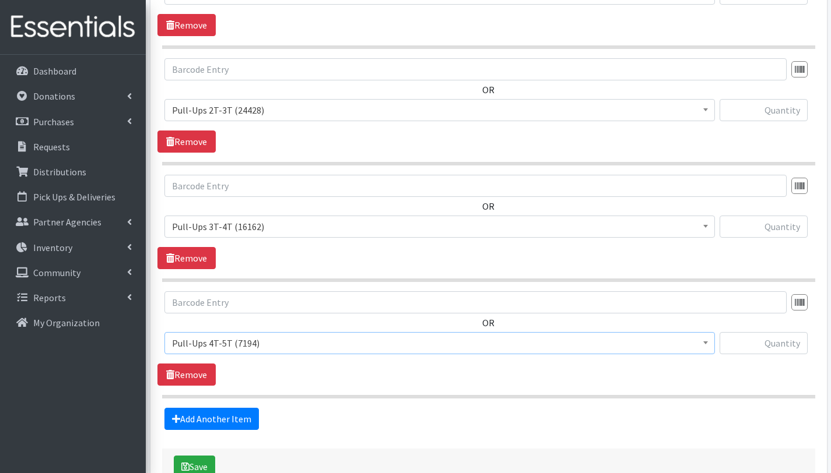
scroll to position [1469, 0]
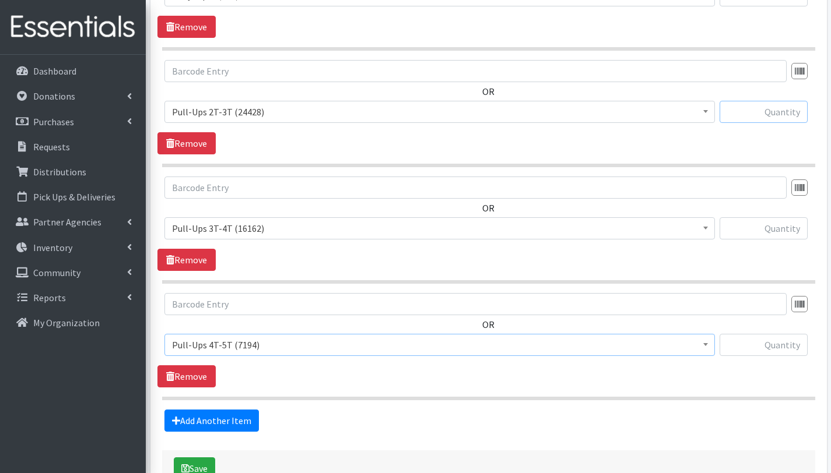
click at [786, 116] on input "text" at bounding box center [763, 112] width 88 height 22
type input "250"
click at [777, 231] on input "text" at bounding box center [763, 228] width 88 height 22
type input "450"
click at [798, 348] on input "text" at bounding box center [763, 345] width 88 height 22
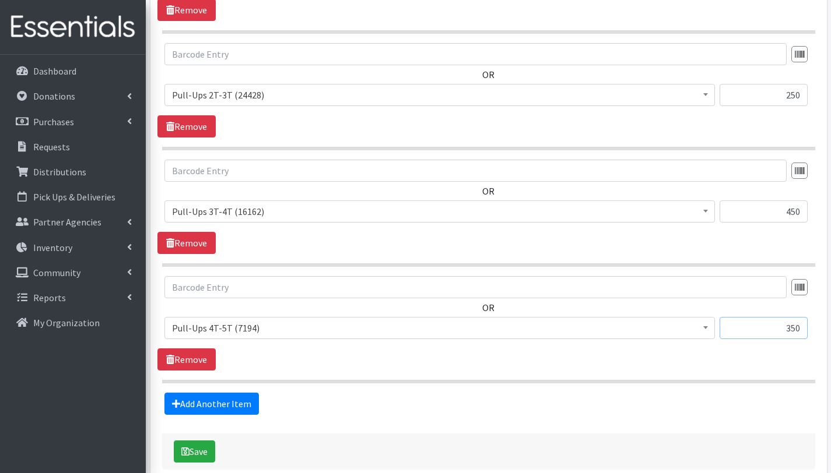
scroll to position [1547, 0]
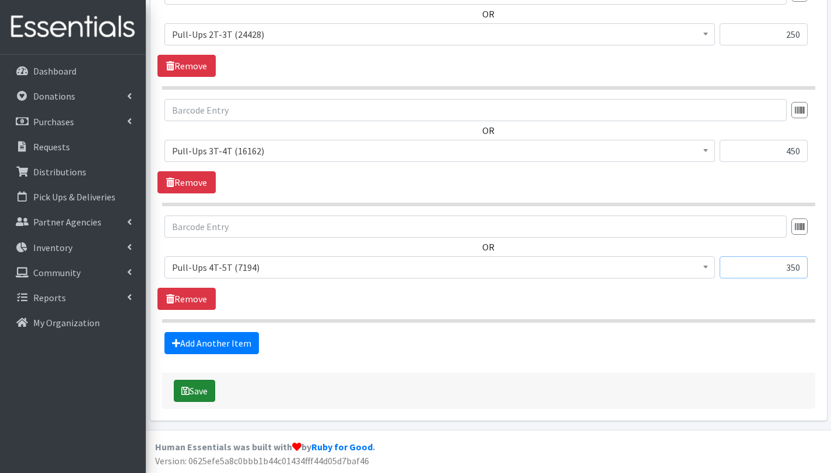
type input "350"
click at [201, 392] on button "Save" at bounding box center [194, 391] width 41 height 22
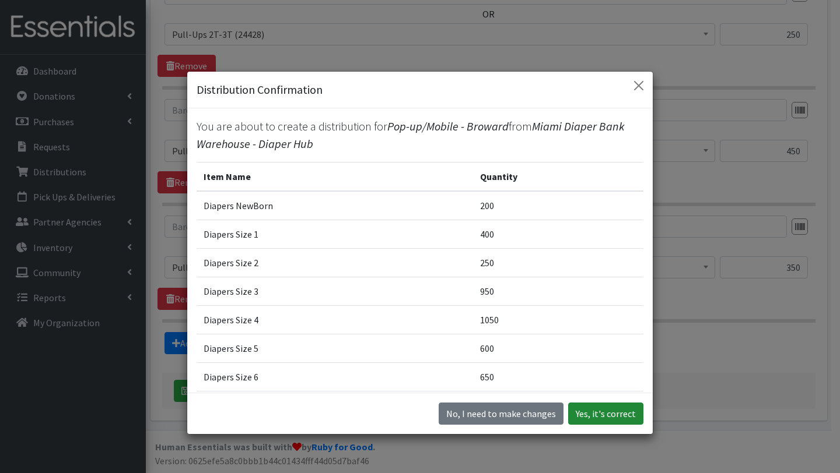
click at [586, 410] on button "Yes, it's correct" at bounding box center [605, 414] width 75 height 22
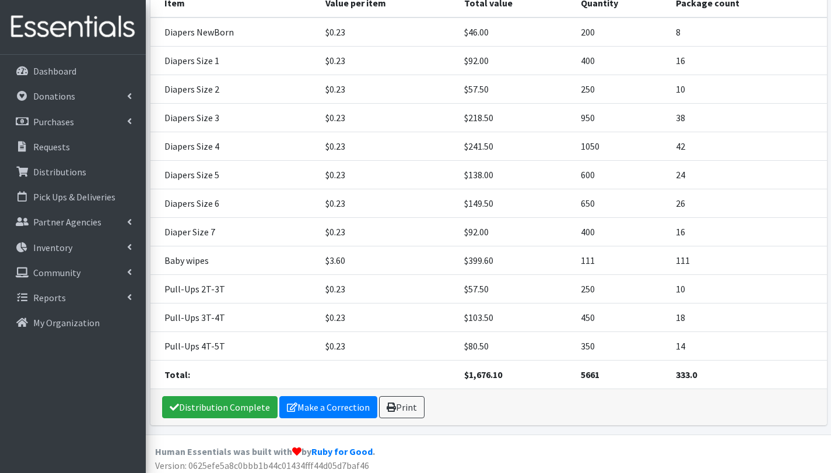
scroll to position [312, 0]
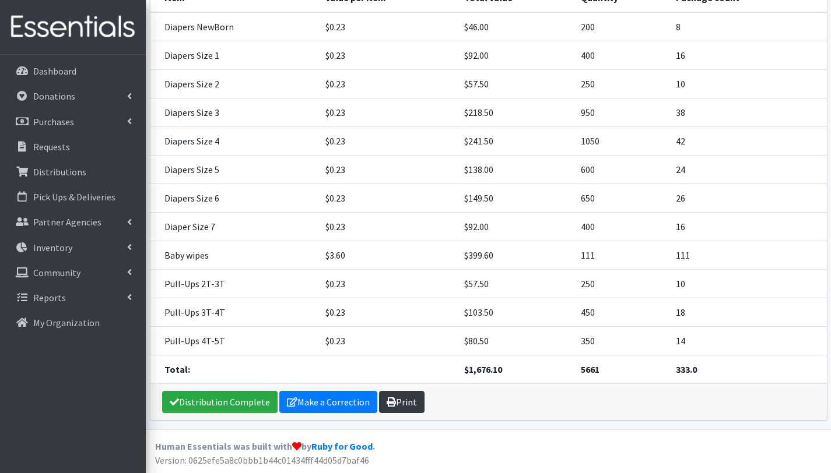
click at [404, 407] on link "Print" at bounding box center [401, 402] width 45 height 22
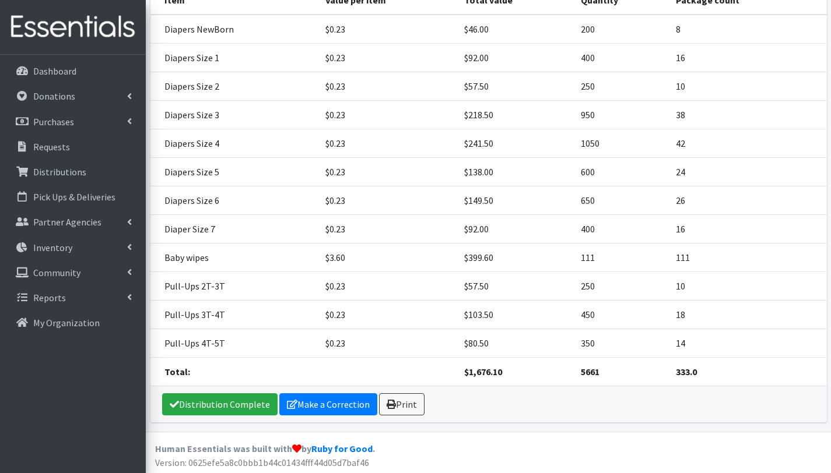
scroll to position [221, 0]
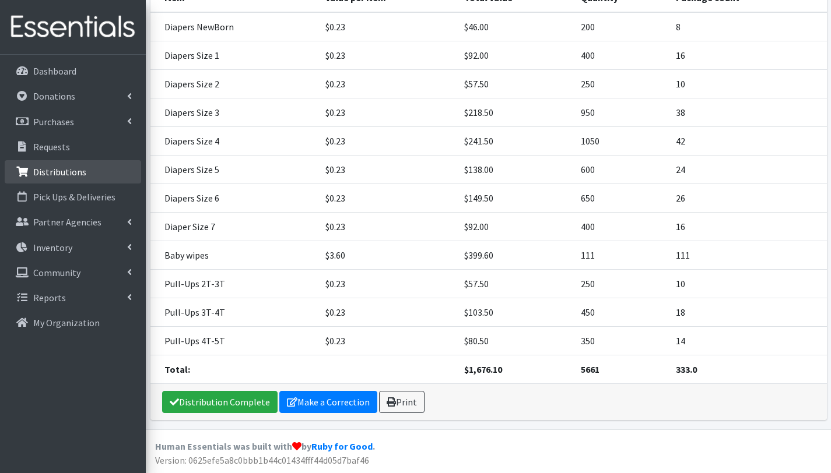
click at [68, 170] on p "Distributions" at bounding box center [59, 172] width 53 height 12
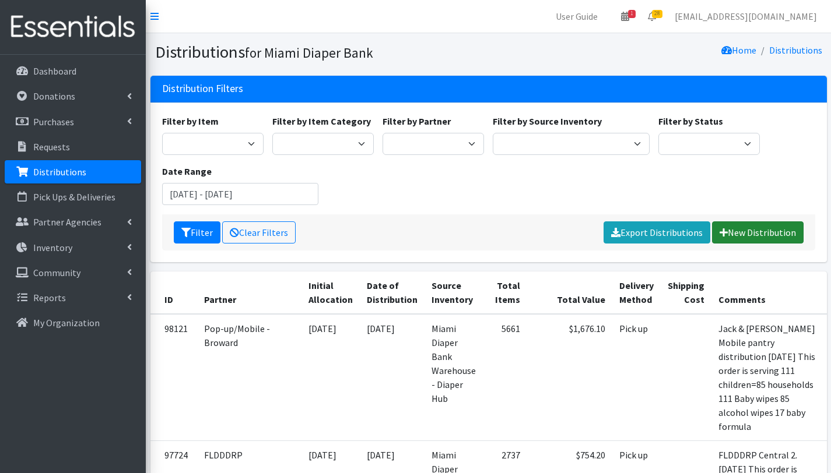
click at [750, 232] on link "New Distribution" at bounding box center [758, 233] width 92 height 22
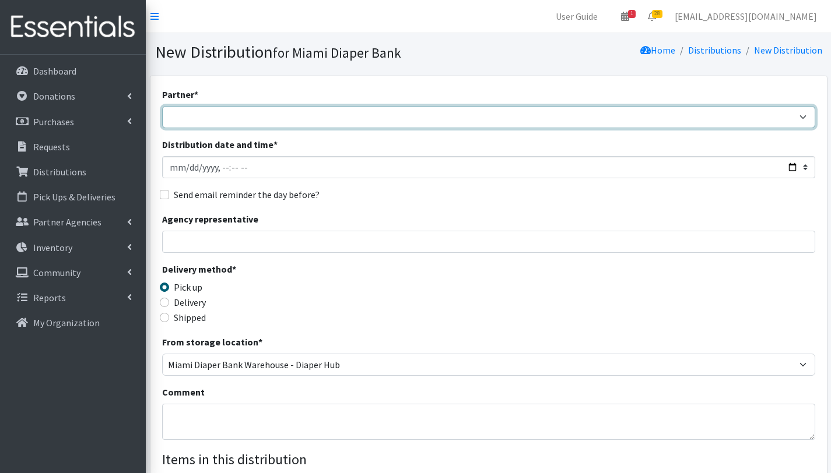
click at [403, 112] on select "305 Pink Pack A Safe Haven for Newborns Basic Needs [GEOGRAPHIC_DATA] Belafonte…" at bounding box center [488, 117] width 653 height 22
select select "6808"
click at [162, 106] on select "305 Pink Pack A Safe Haven for Newborns Basic Needs [GEOGRAPHIC_DATA] Belafonte…" at bounding box center [488, 117] width 653 height 22
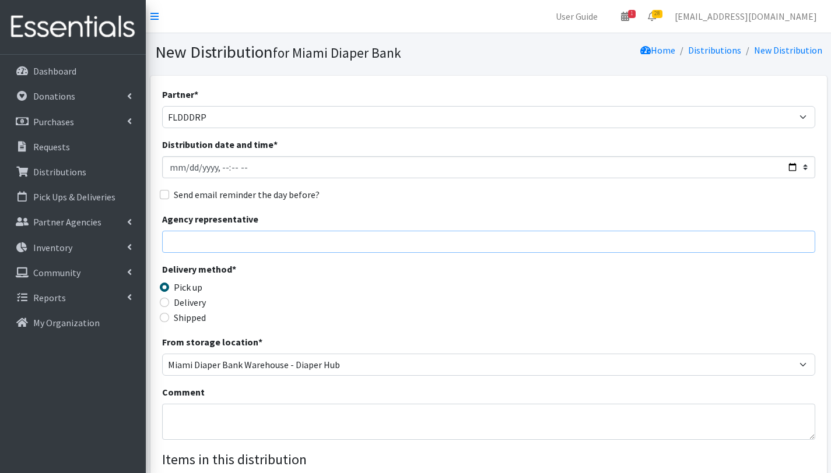
click at [236, 245] on input "Agency representative" at bounding box center [488, 242] width 653 height 22
type input "[PERSON_NAME]"
click at [198, 417] on textarea "Comment" at bounding box center [488, 422] width 653 height 36
type textarea "n"
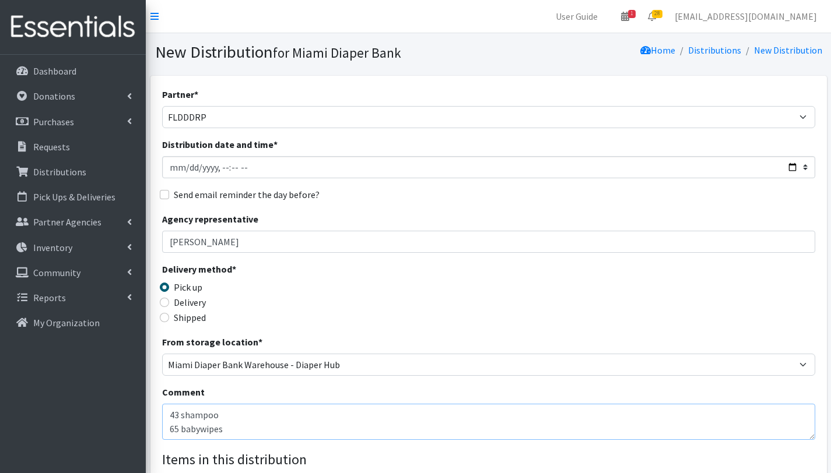
type textarea "NORTH 1. FLDDDRP. [DATE] With this distribution we are serving 65 children= 43 …"
click at [367, 443] on div "Partner * 305 Pink Pack A Safe Haven for Newborns Basic Needs [GEOGRAPHIC_DATA]…" at bounding box center [488, 352] width 653 height 531
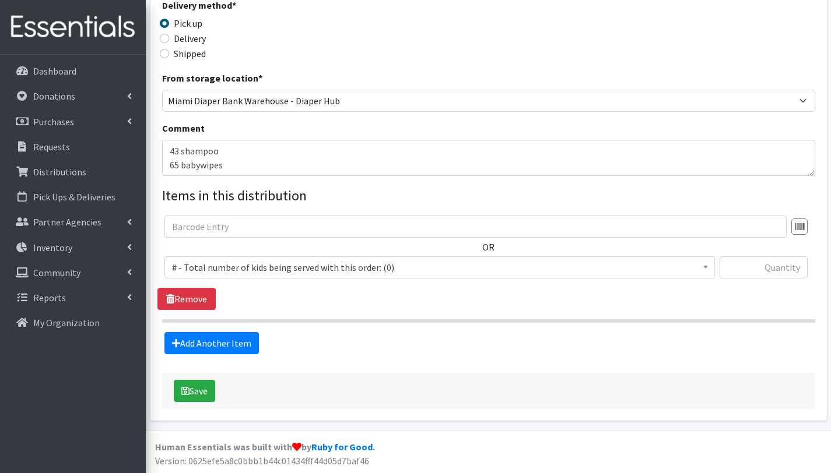
click at [213, 264] on span "# - Total number of kids being served with this order: (0)" at bounding box center [439, 267] width 535 height 16
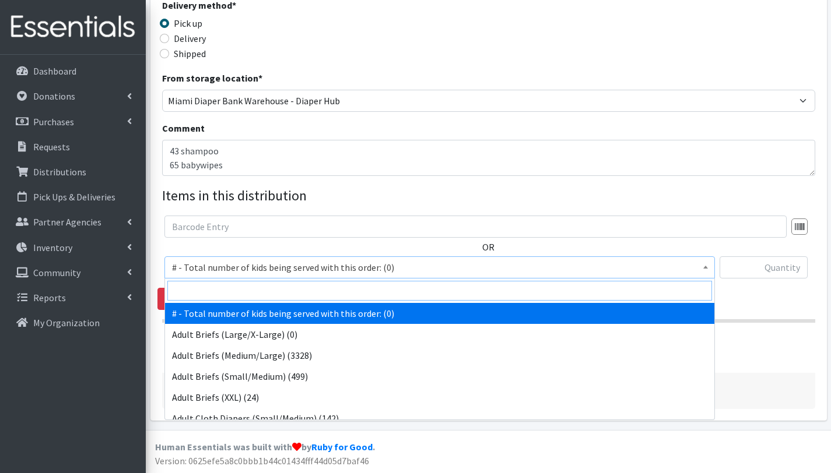
click at [223, 285] on input "search" at bounding box center [439, 291] width 545 height 20
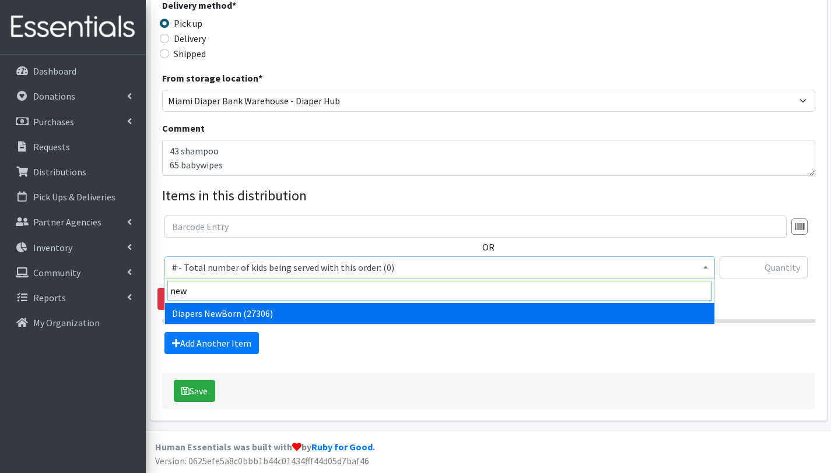
type input "new"
select select "2648"
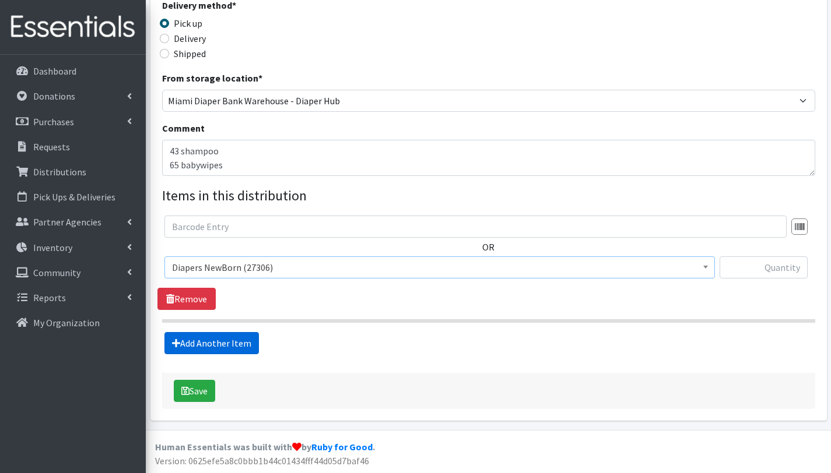
click at [229, 343] on link "Add Another Item" at bounding box center [211, 343] width 94 height 22
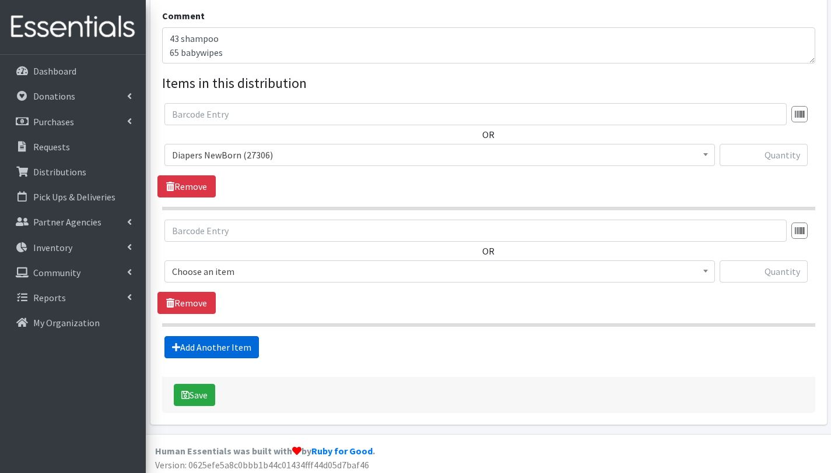
scroll to position [381, 0]
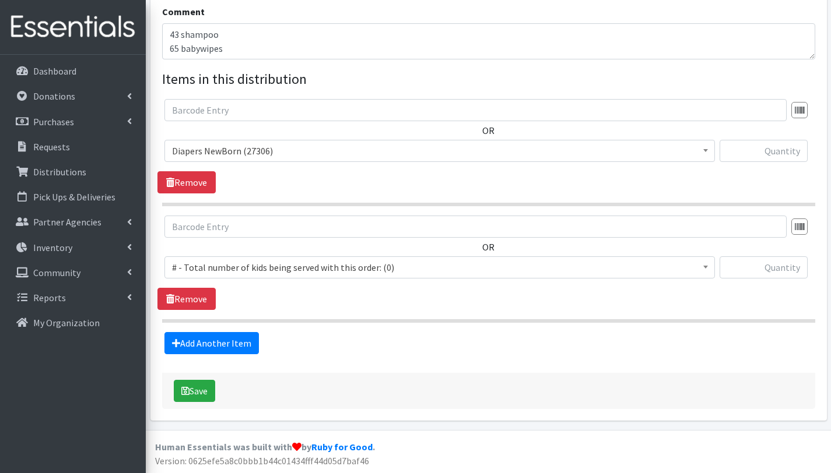
click at [225, 269] on span "# - Total number of kids being served with this order: (0)" at bounding box center [439, 267] width 535 height 16
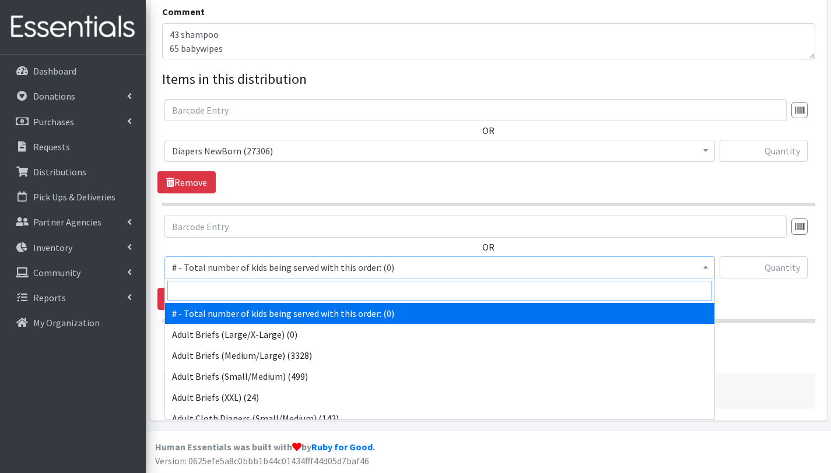
click at [222, 293] on input "search" at bounding box center [439, 291] width 545 height 20
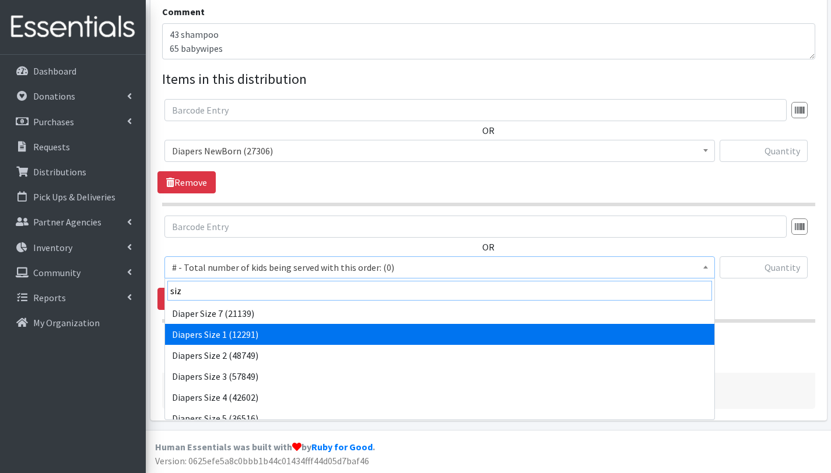
type input "siz"
select select "2665"
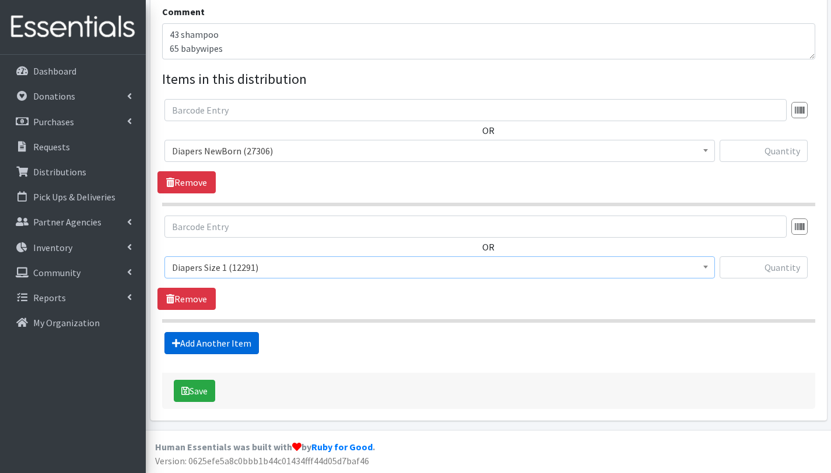
click at [230, 340] on link "Add Another Item" at bounding box center [211, 343] width 94 height 22
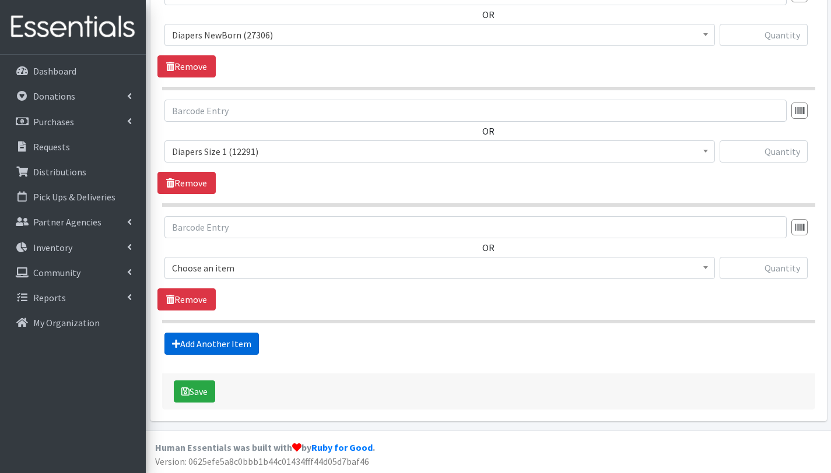
scroll to position [497, 0]
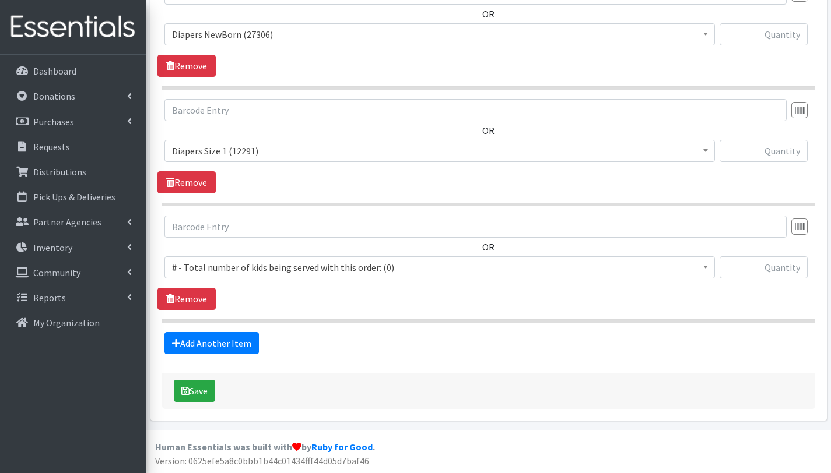
click at [233, 261] on span "# - Total number of kids being served with this order: (0)" at bounding box center [439, 267] width 535 height 16
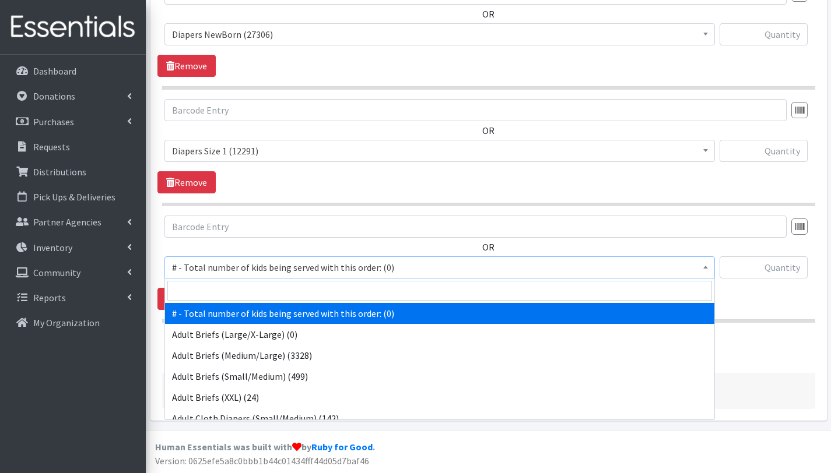
click at [238, 289] on input "search" at bounding box center [439, 291] width 545 height 20
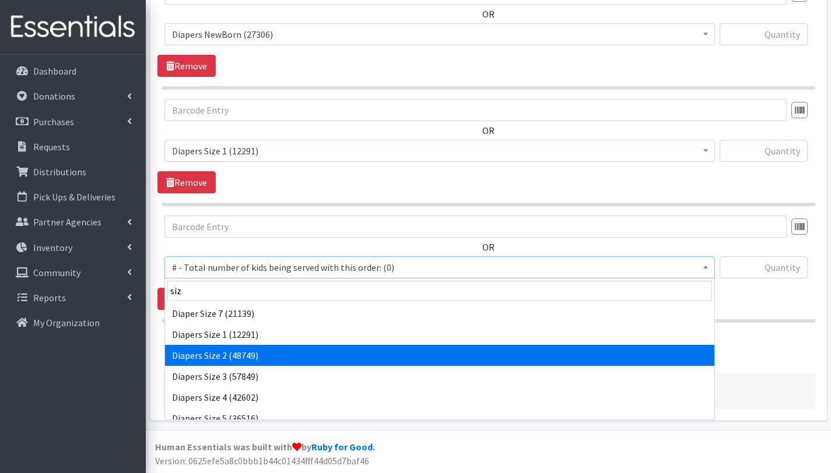
type input "siz"
select select "2668"
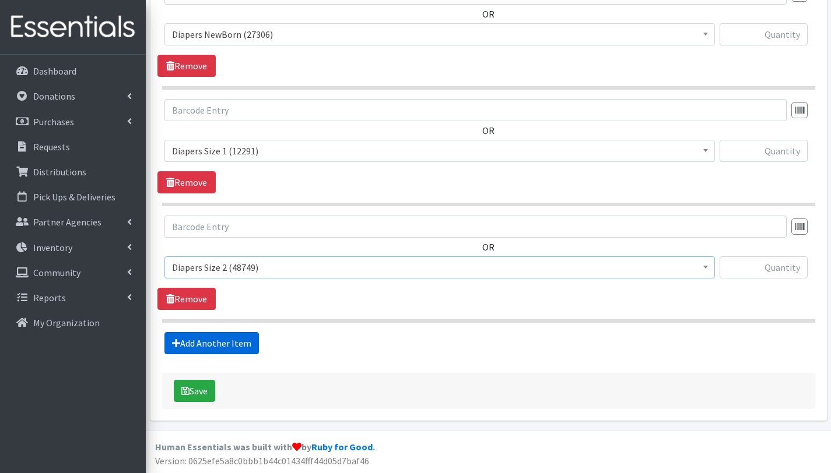
click at [231, 344] on link "Add Another Item" at bounding box center [211, 343] width 94 height 22
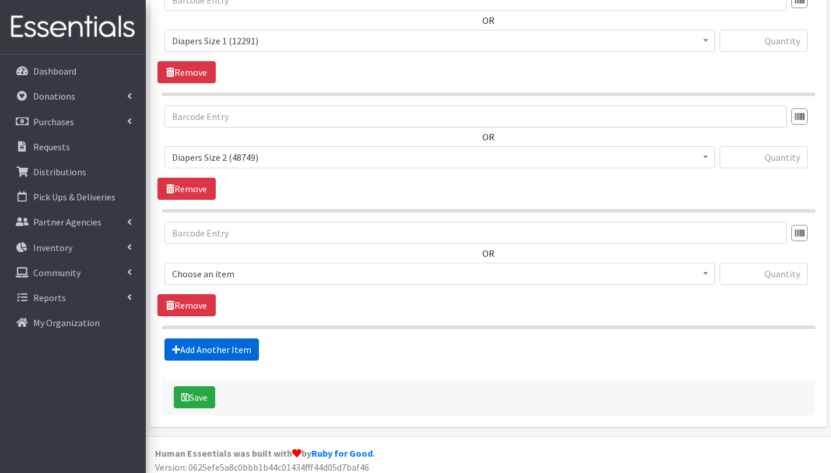
scroll to position [614, 0]
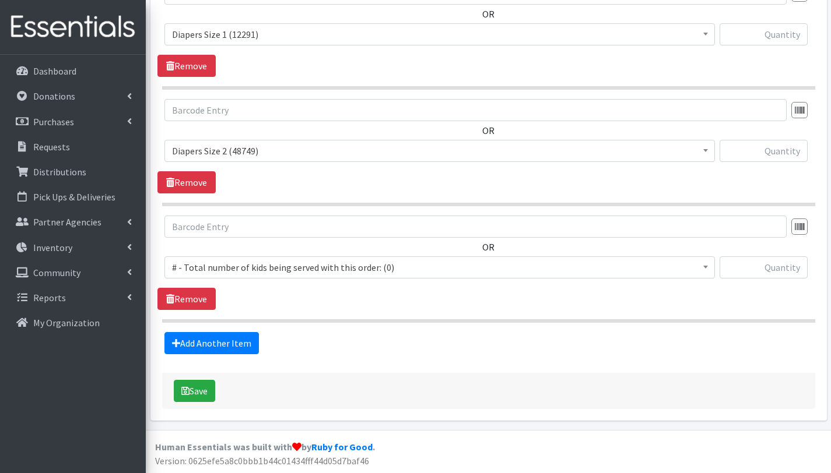
click at [229, 261] on span "# - Total number of kids being served with this order: (0)" at bounding box center [439, 267] width 535 height 16
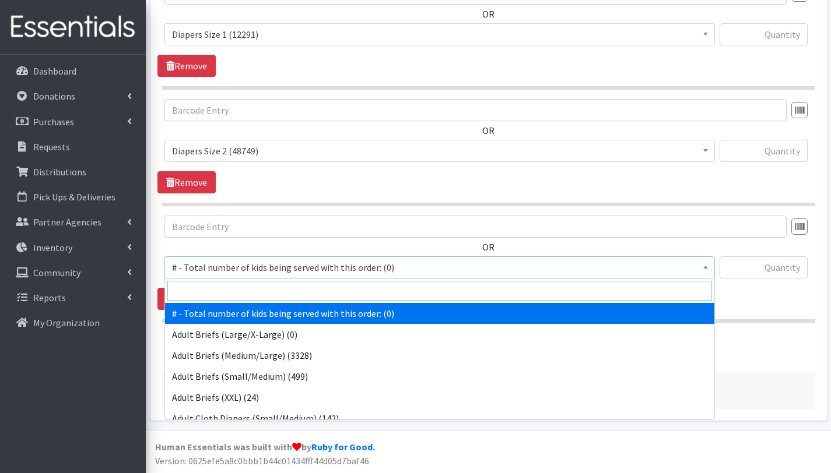
click at [236, 289] on input "search" at bounding box center [439, 291] width 545 height 20
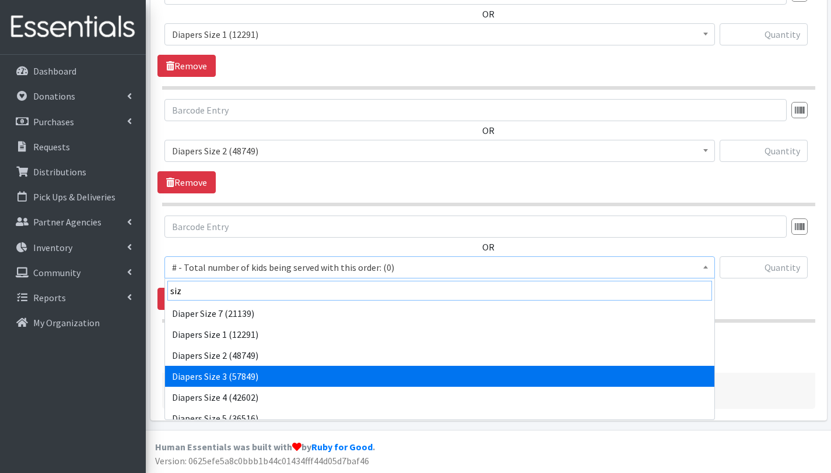
type input "siz"
select select "2655"
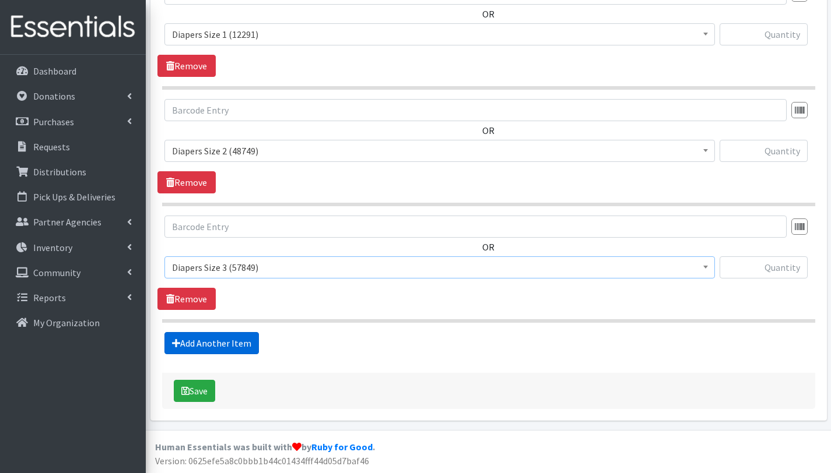
click at [247, 340] on link "Add Another Item" at bounding box center [211, 343] width 94 height 22
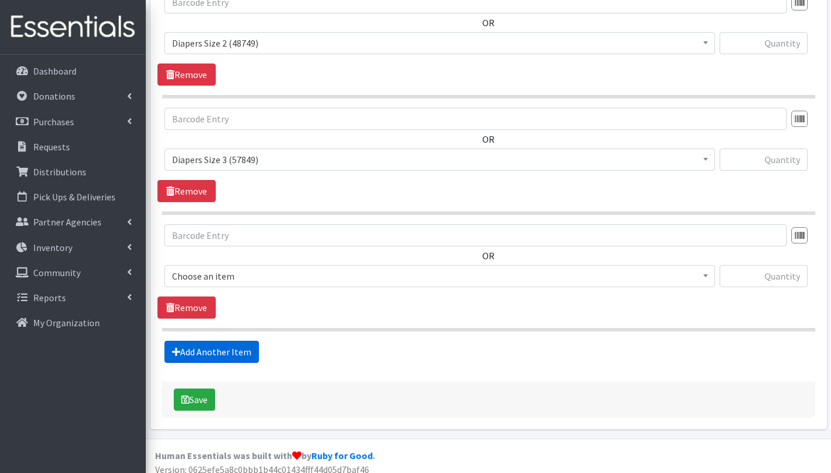
scroll to position [731, 0]
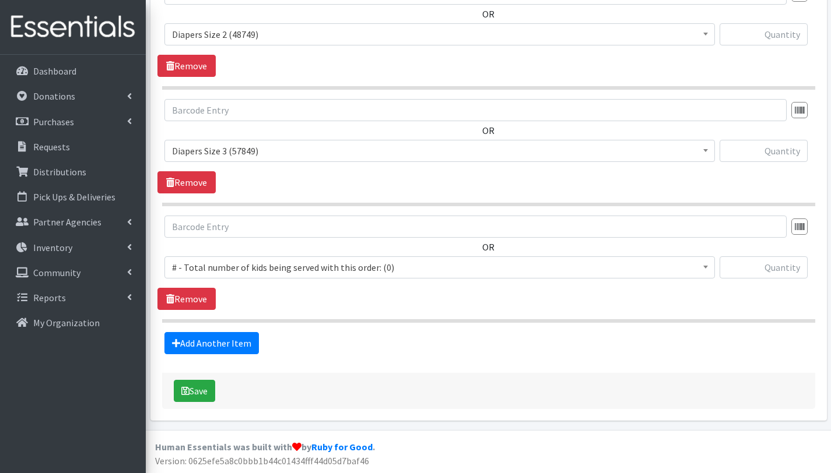
click at [248, 267] on span "# - Total number of kids being served with this order: (0)" at bounding box center [439, 267] width 535 height 16
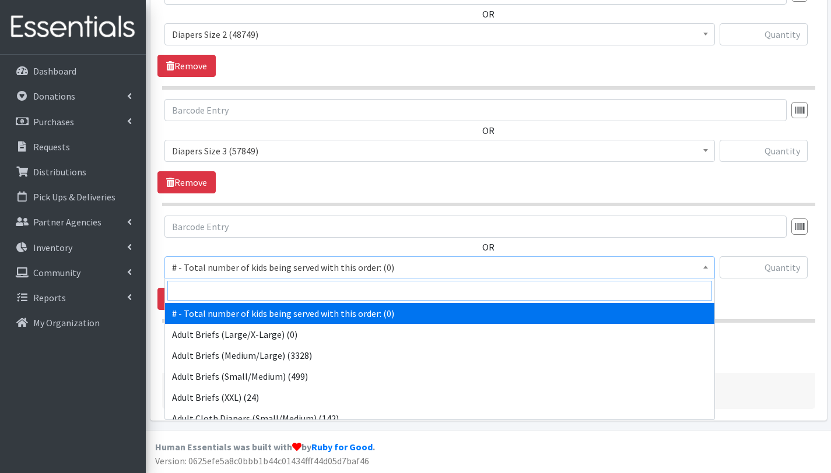
click at [253, 292] on input "search" at bounding box center [439, 291] width 545 height 20
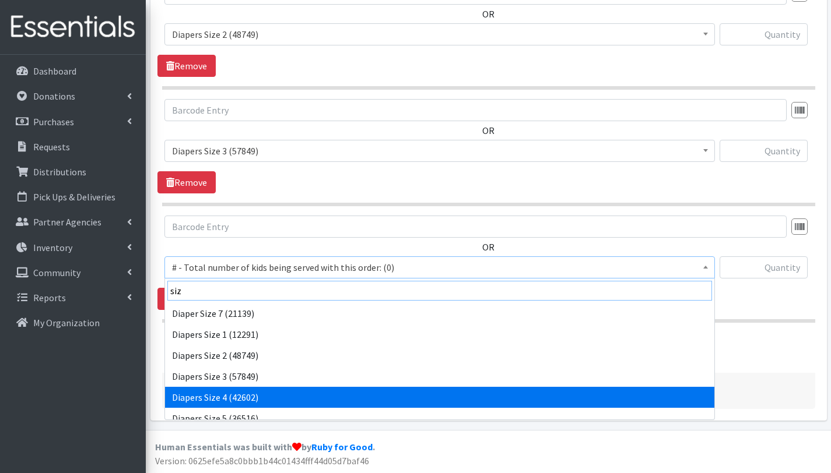
type input "siz"
select select "2661"
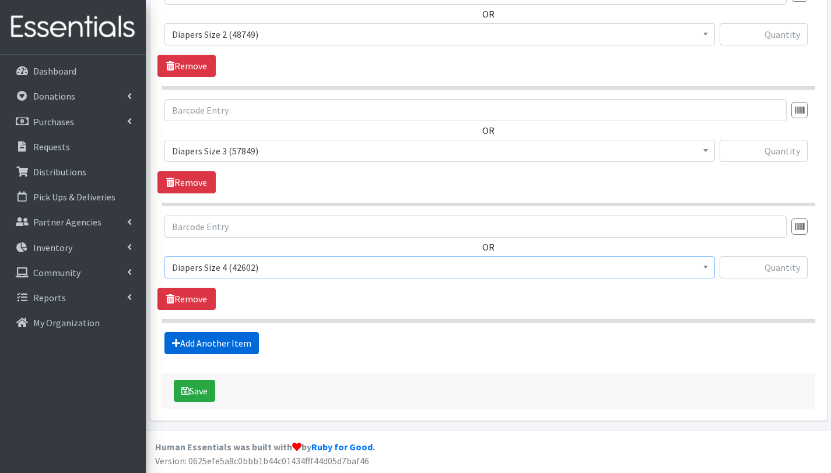
click at [234, 342] on link "Add Another Item" at bounding box center [211, 343] width 94 height 22
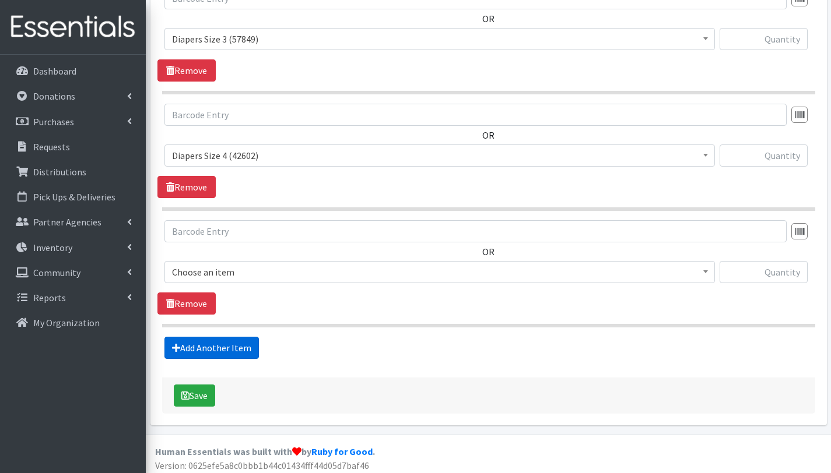
scroll to position [847, 0]
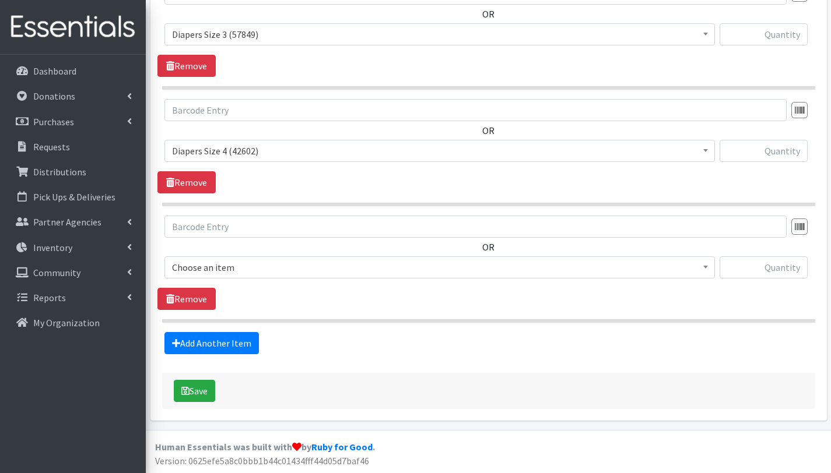
click at [250, 266] on span "Choose an item" at bounding box center [439, 267] width 535 height 16
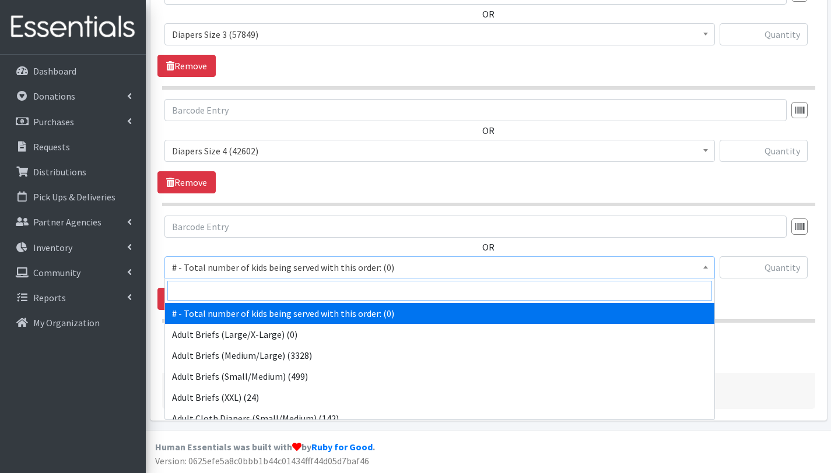
click at [249, 294] on input "search" at bounding box center [439, 291] width 545 height 20
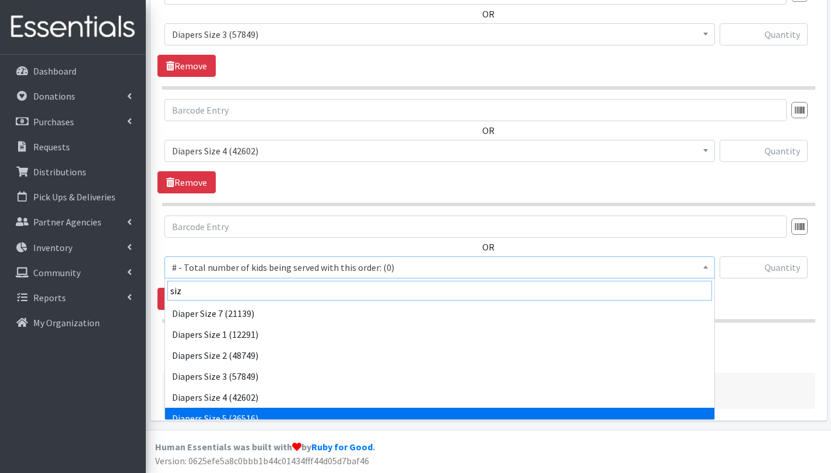
type input "siz"
select select "2652"
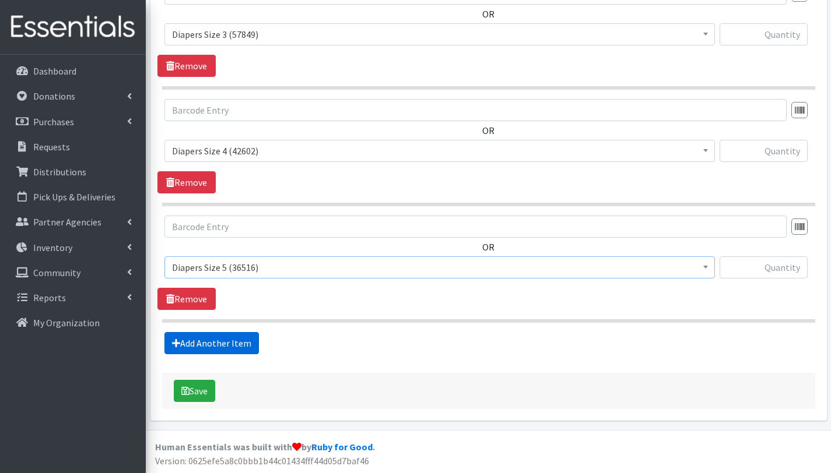
click at [206, 341] on link "Add Another Item" at bounding box center [211, 343] width 94 height 22
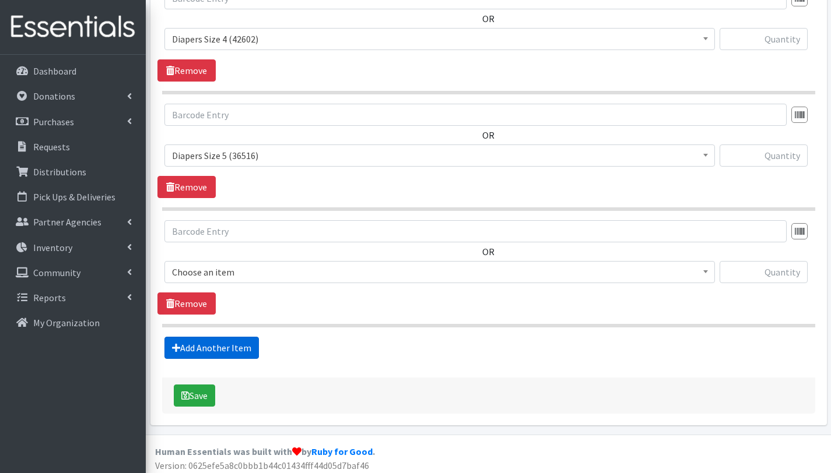
scroll to position [964, 0]
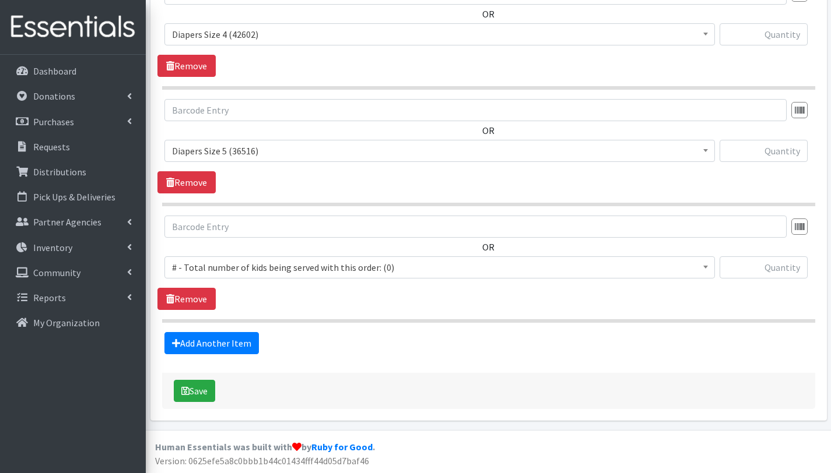
click at [220, 265] on span "# - Total number of kids being served with this order: (0)" at bounding box center [439, 267] width 535 height 16
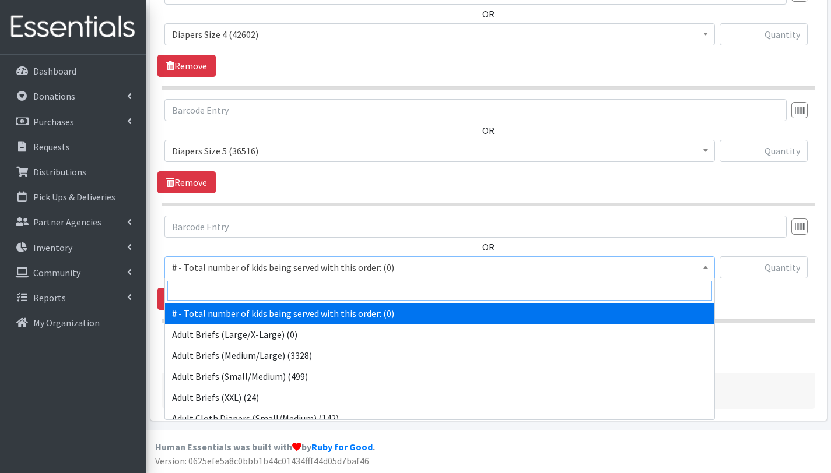
click at [224, 294] on input "search" at bounding box center [439, 291] width 545 height 20
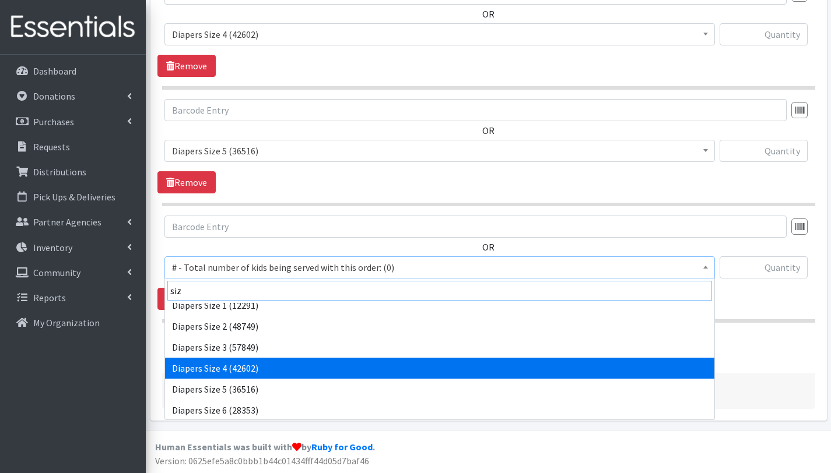
scroll to position [30, 0]
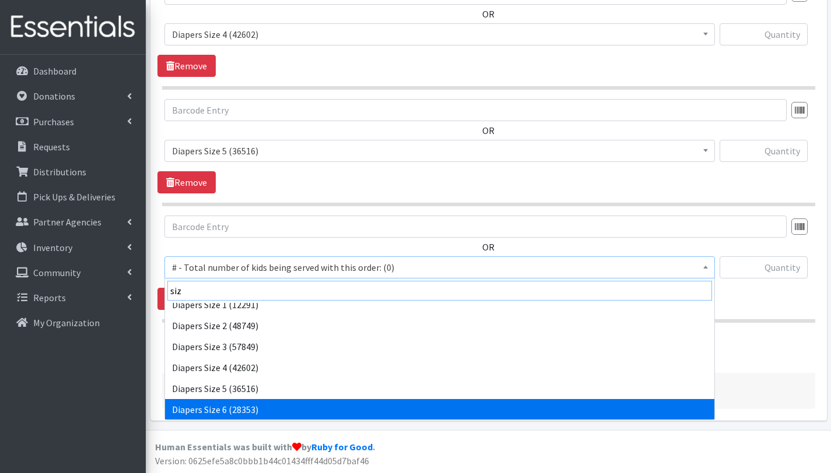
type input "siz"
select select "2674"
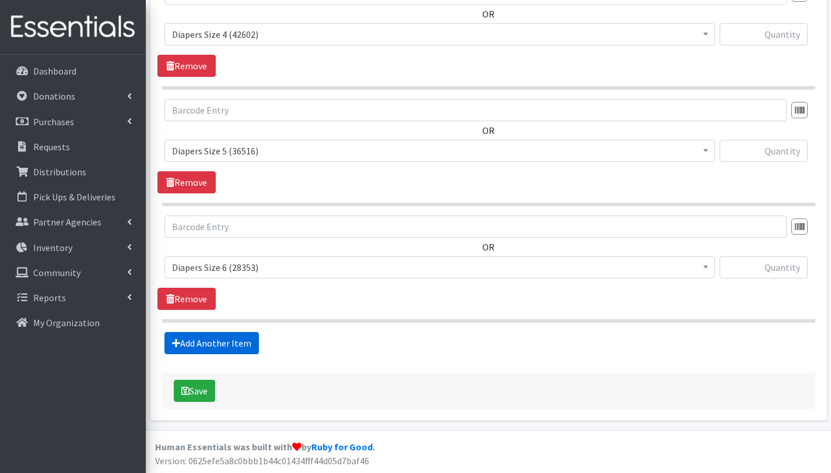
click at [211, 346] on link "Add Another Item" at bounding box center [211, 343] width 94 height 22
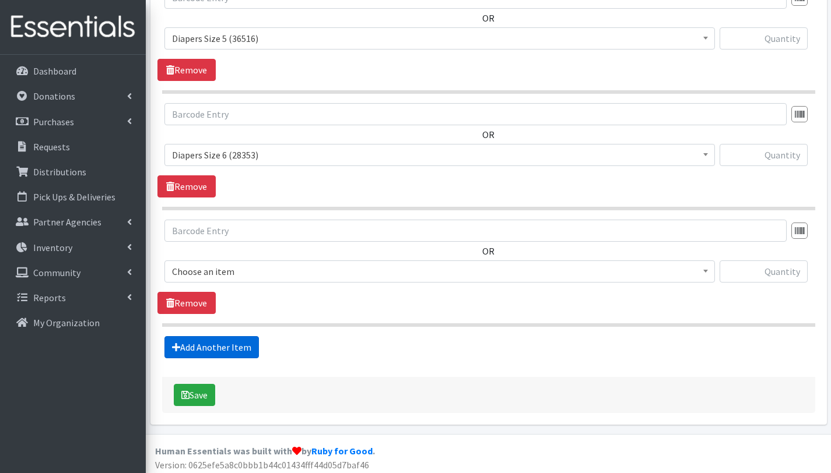
scroll to position [1080, 0]
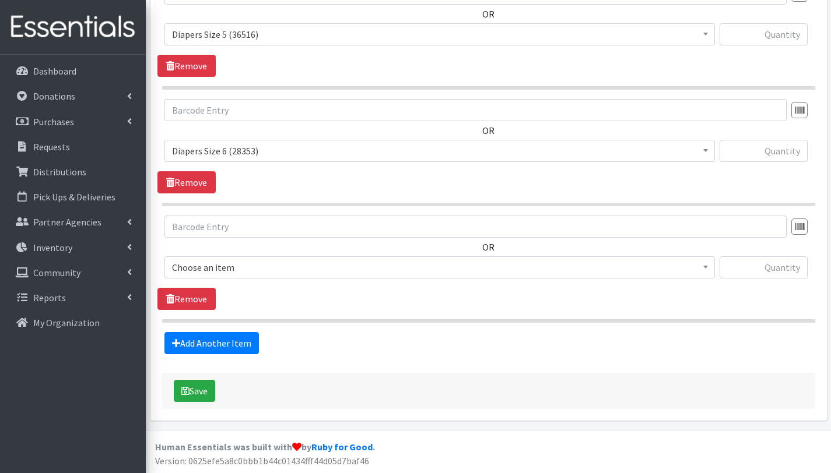
click at [233, 265] on span "Choose an item" at bounding box center [439, 267] width 535 height 16
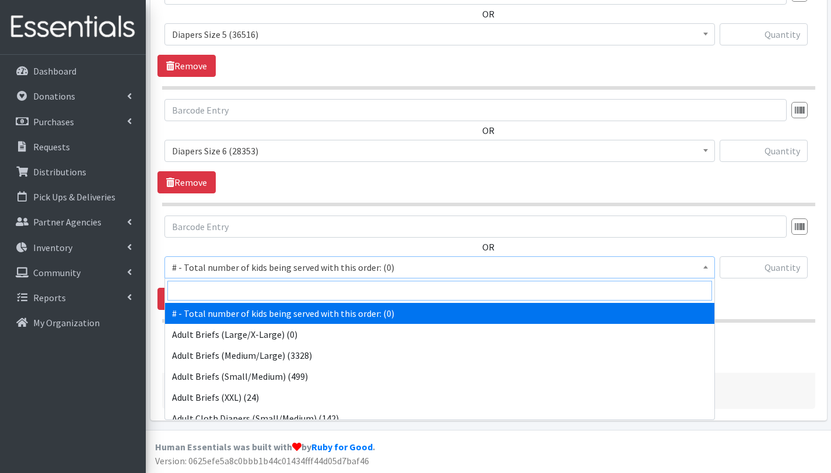
click at [237, 290] on input "search" at bounding box center [439, 291] width 545 height 20
type input "siz"
select select "12644"
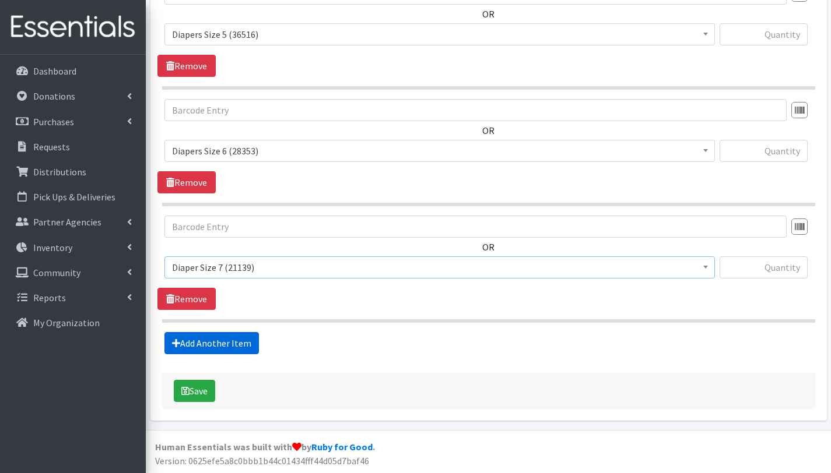
click at [231, 341] on link "Add Another Item" at bounding box center [211, 343] width 94 height 22
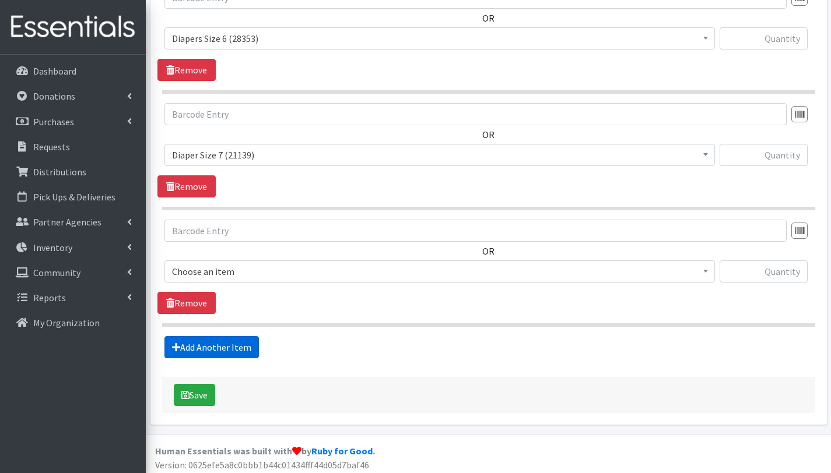
scroll to position [1197, 0]
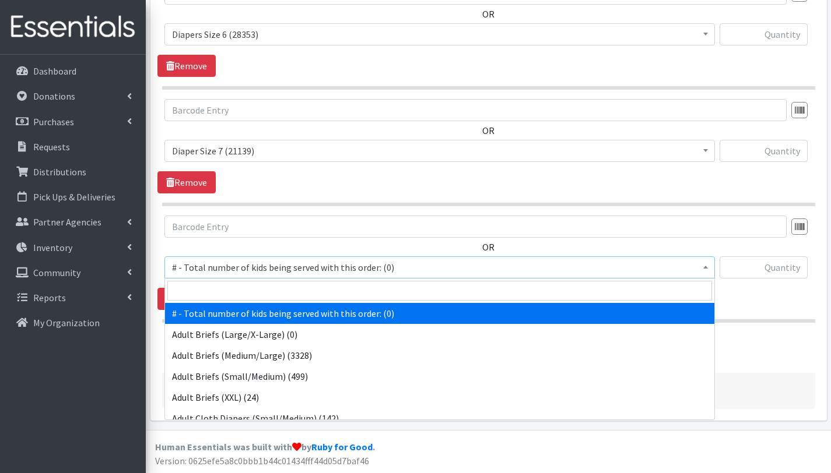
click at [240, 270] on span "# - Total number of kids being served with this order: (0)" at bounding box center [439, 267] width 535 height 16
click at [242, 291] on input "search" at bounding box center [439, 291] width 545 height 20
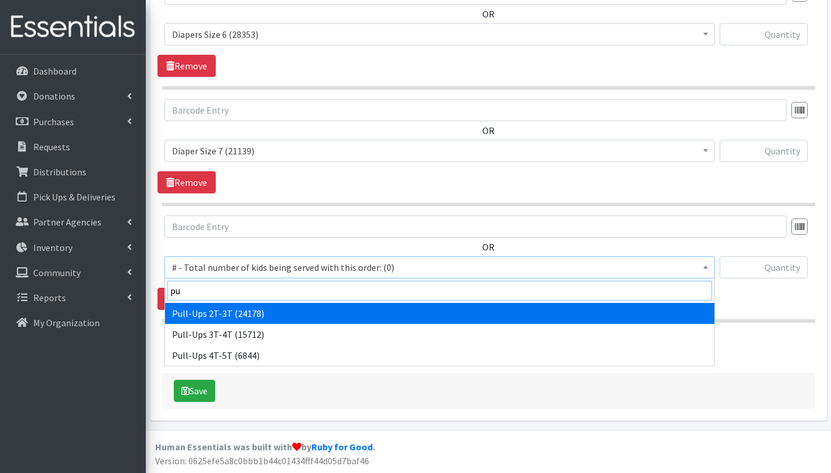
type input "pu"
select select "2644"
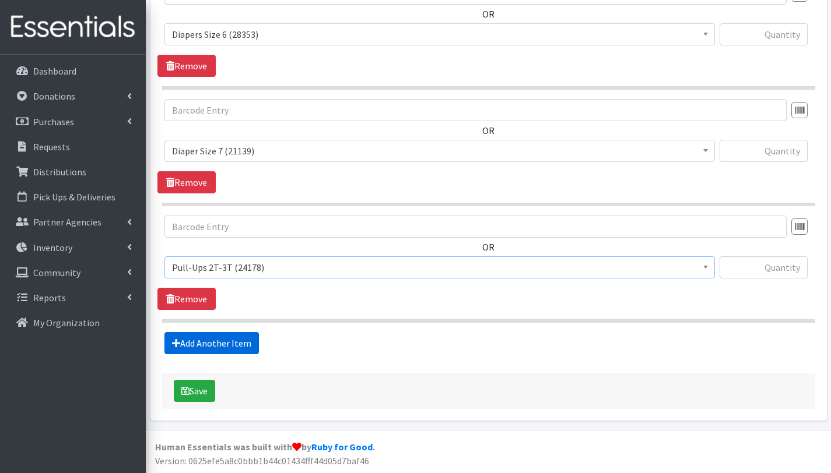
click at [233, 345] on link "Add Another Item" at bounding box center [211, 343] width 94 height 22
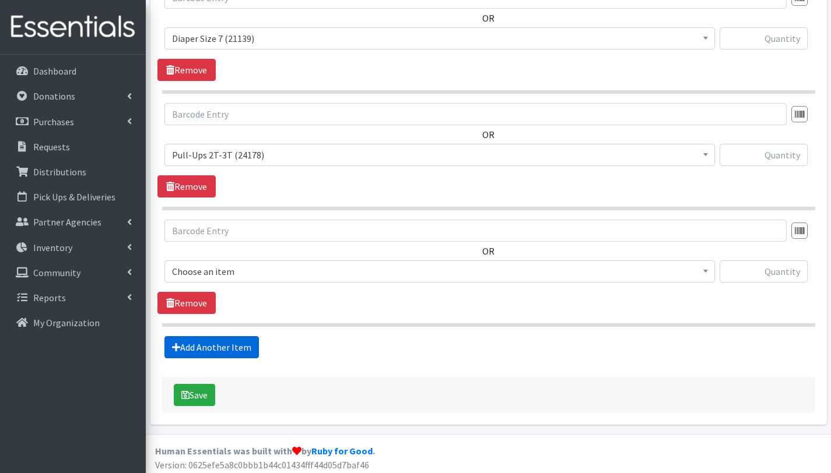
scroll to position [1314, 0]
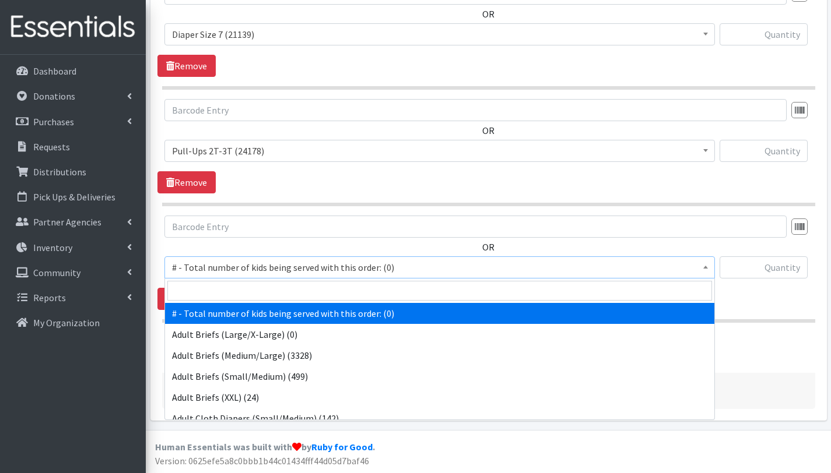
click at [231, 261] on span "# - Total number of kids being served with this order: (0)" at bounding box center [439, 267] width 535 height 16
click at [236, 285] on input "search" at bounding box center [439, 291] width 545 height 20
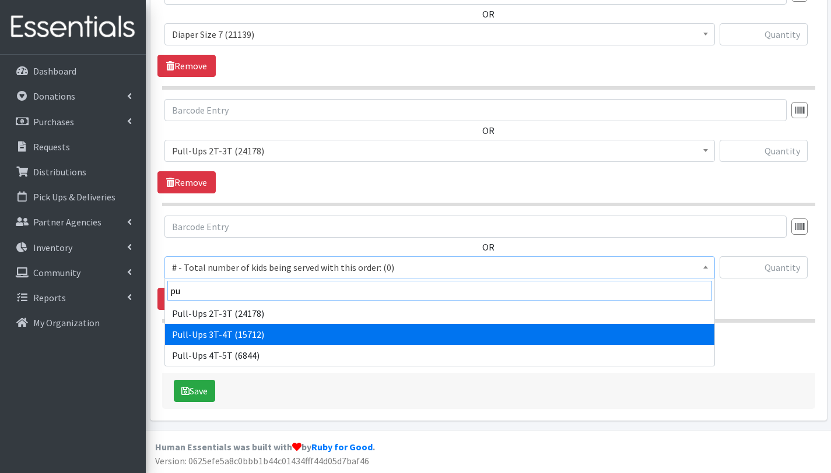
type input "pu"
select select "2679"
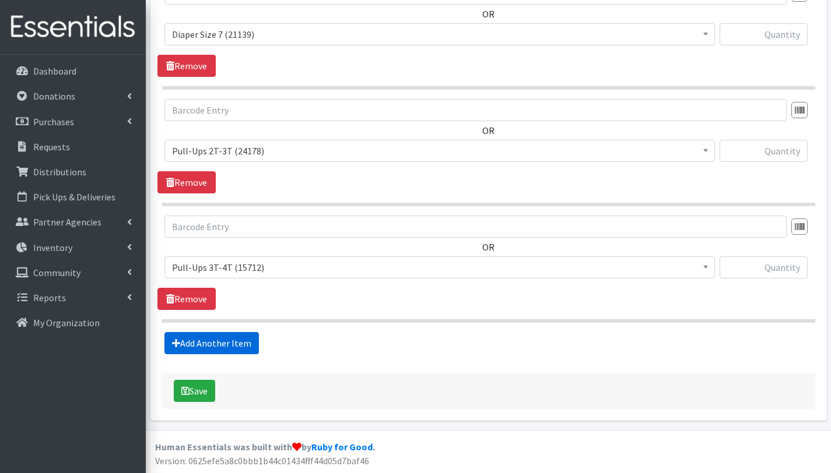
click at [226, 340] on link "Add Another Item" at bounding box center [211, 343] width 94 height 22
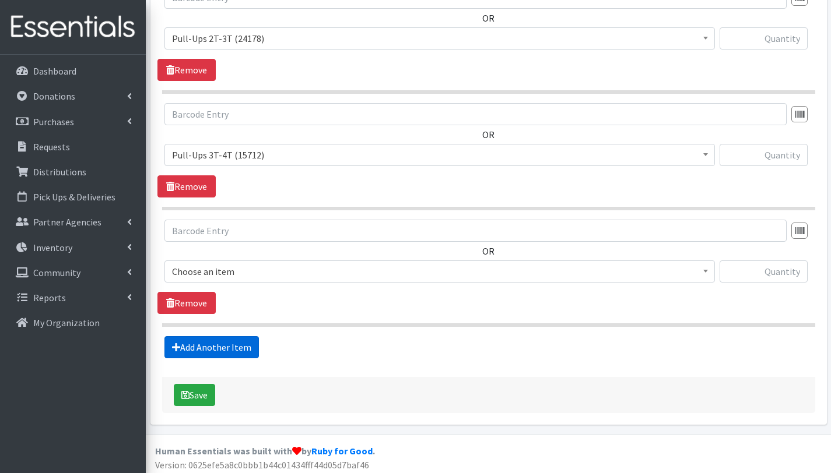
scroll to position [1430, 0]
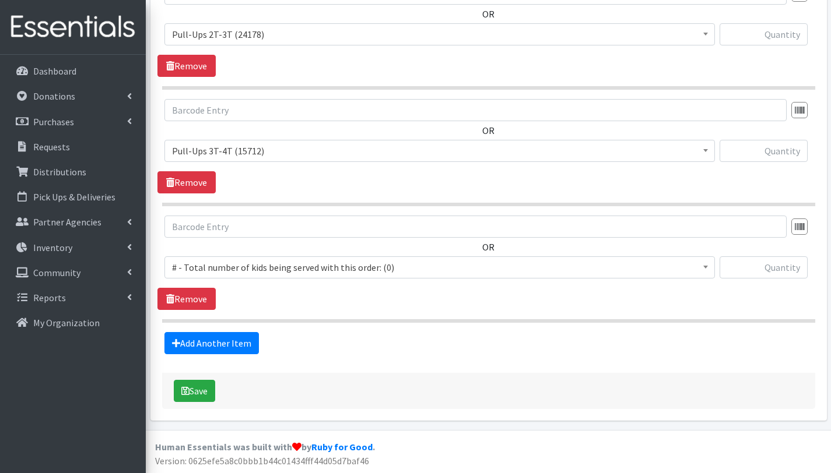
click at [223, 265] on span "# - Total number of kids being served with this order: (0)" at bounding box center [439, 267] width 535 height 16
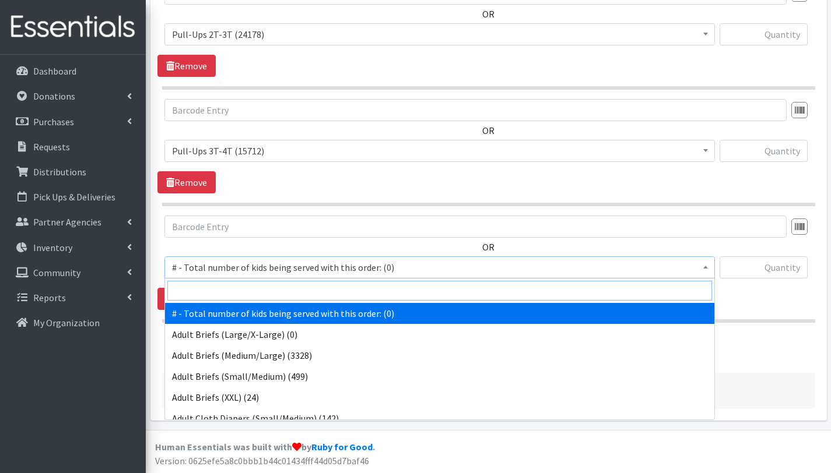
click at [229, 291] on input "search" at bounding box center [439, 291] width 545 height 20
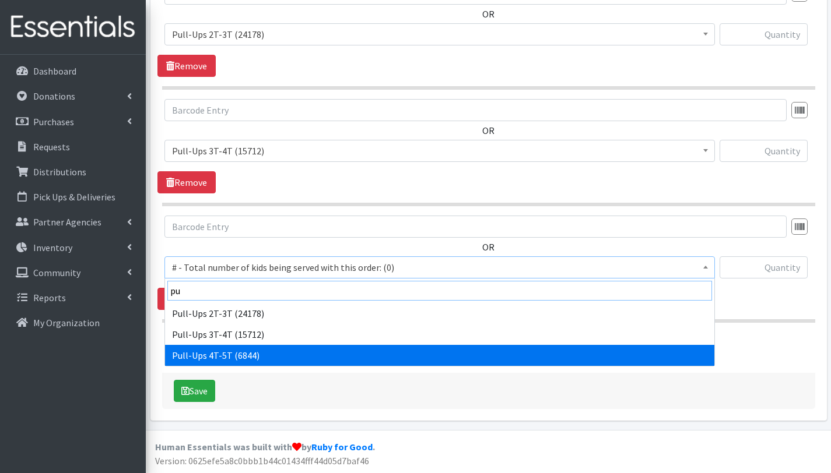
type input "pu"
select select "2680"
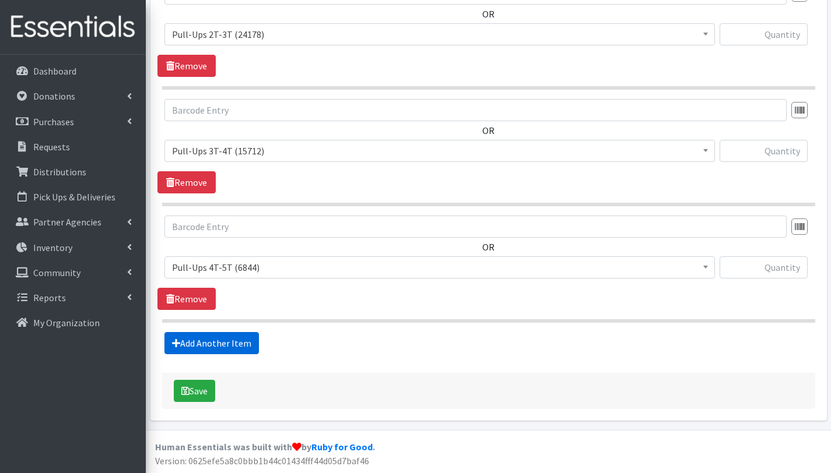
click at [239, 343] on link "Add Another Item" at bounding box center [211, 343] width 94 height 22
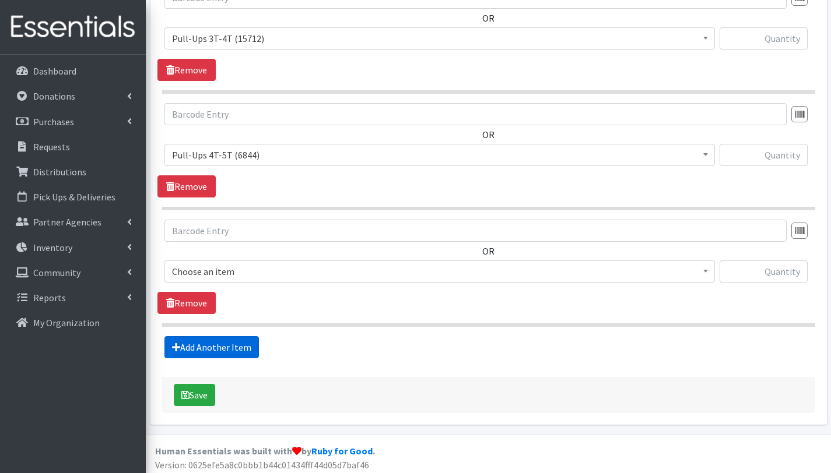
scroll to position [1547, 0]
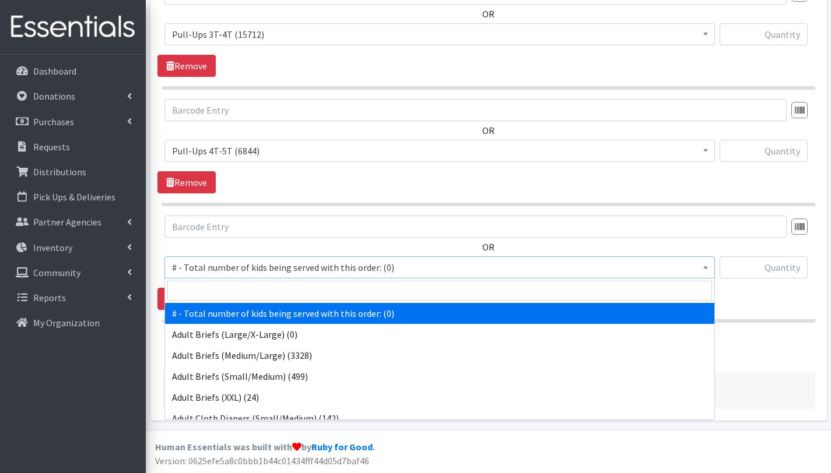
click at [238, 267] on span "# - Total number of kids being served with this order: (0)" at bounding box center [439, 267] width 535 height 16
click at [242, 292] on input "search" at bounding box center [439, 291] width 545 height 20
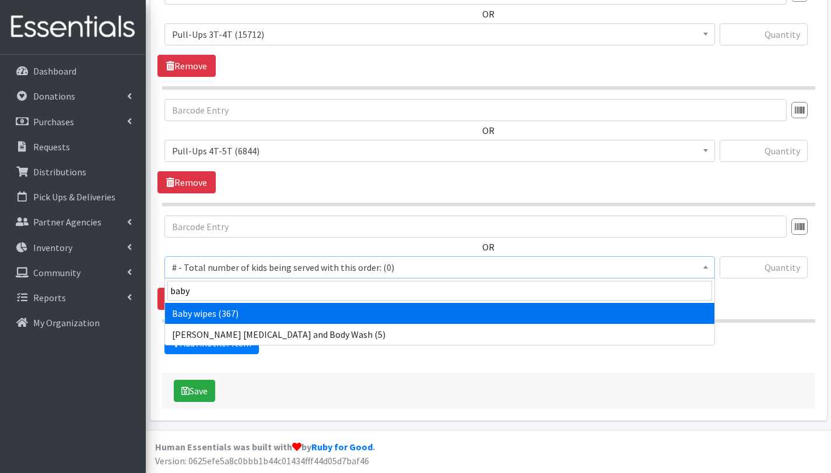
type input "baby"
select select "2649"
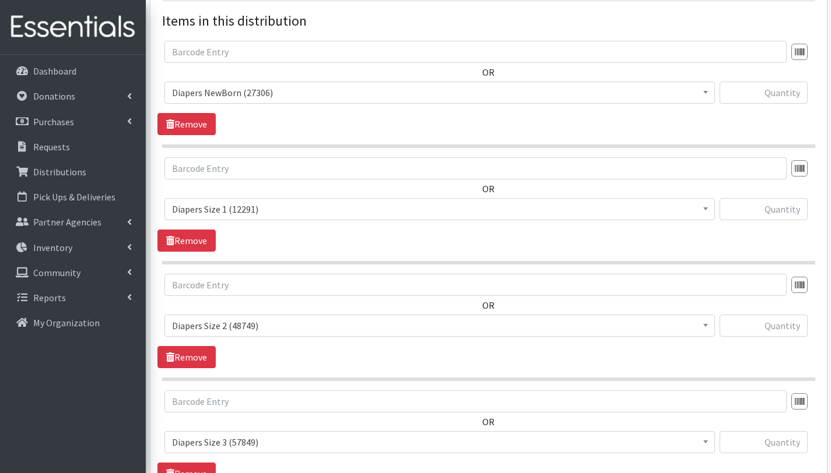
scroll to position [437, 0]
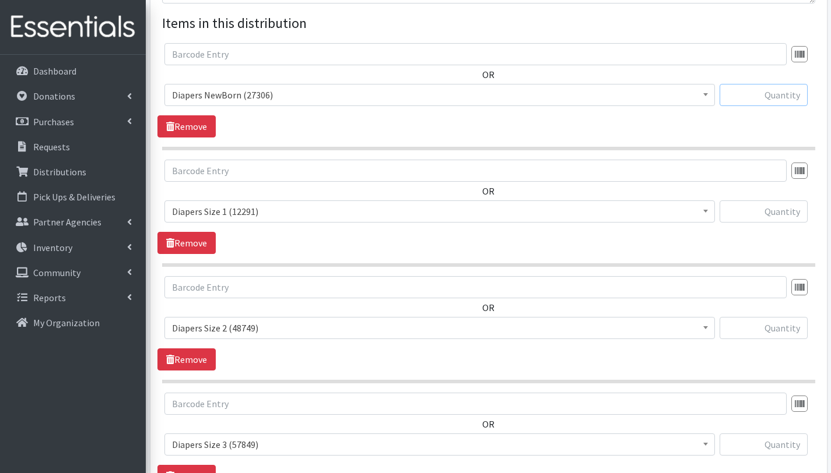
click at [774, 99] on input "text" at bounding box center [763, 95] width 88 height 22
type input "150"
click at [770, 219] on input "text" at bounding box center [763, 212] width 88 height 22
type input "75"
click at [789, 329] on input "text" at bounding box center [763, 328] width 88 height 22
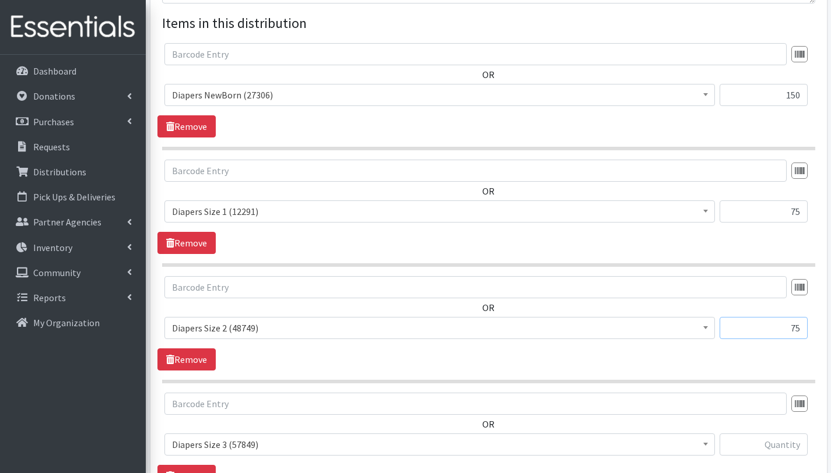
type input "75"
click at [792, 445] on input "text" at bounding box center [763, 445] width 88 height 22
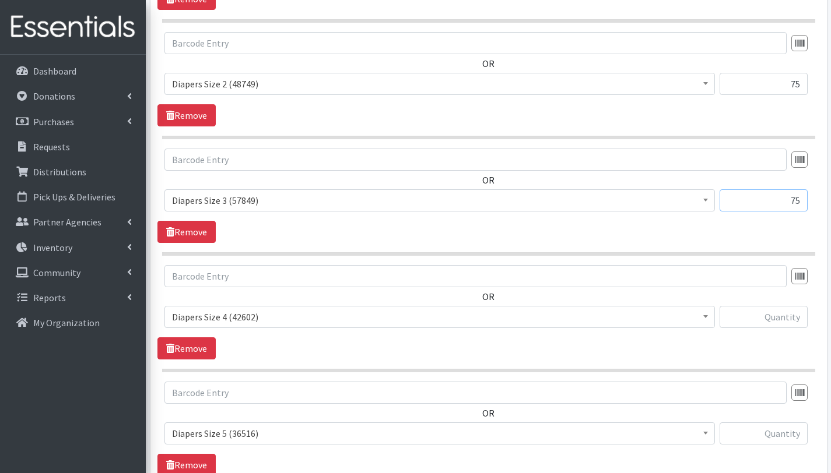
scroll to position [698, 0]
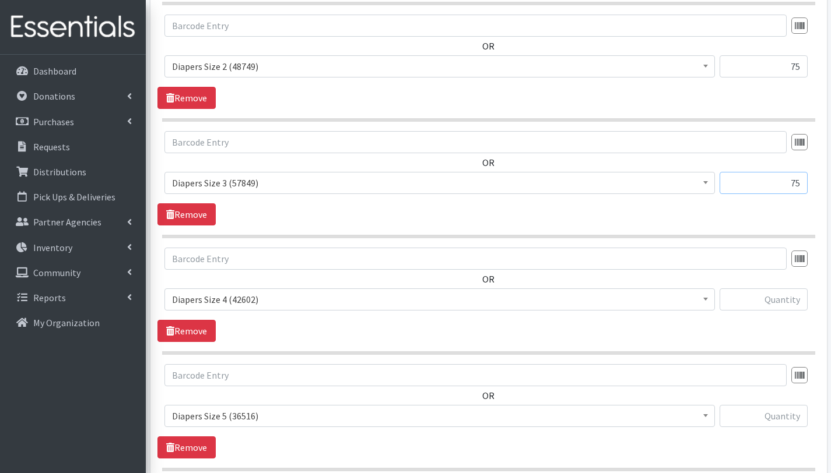
type input "75"
click at [791, 298] on input "text" at bounding box center [763, 300] width 88 height 22
type input "825"
click at [781, 419] on input "text" at bounding box center [763, 416] width 88 height 22
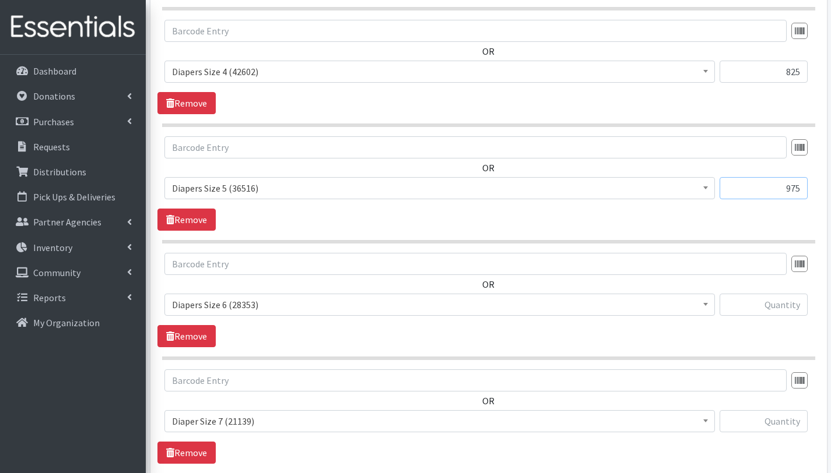
scroll to position [926, 0]
type input "975"
click at [761, 301] on input "text" at bounding box center [763, 305] width 88 height 22
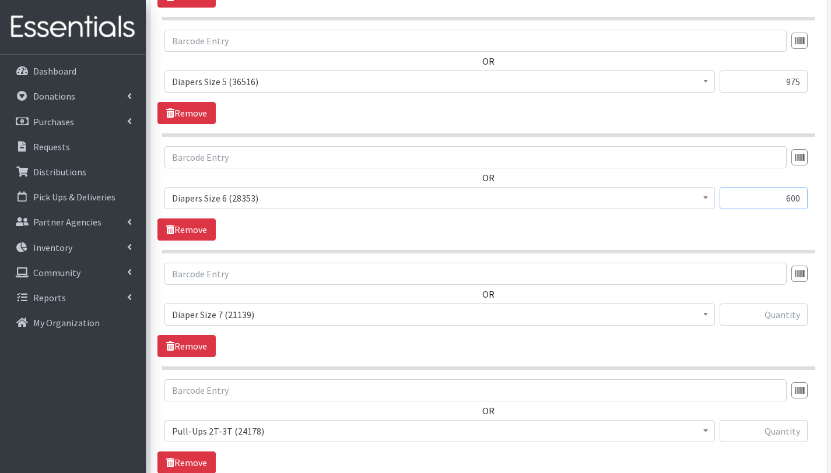
scroll to position [1068, 0]
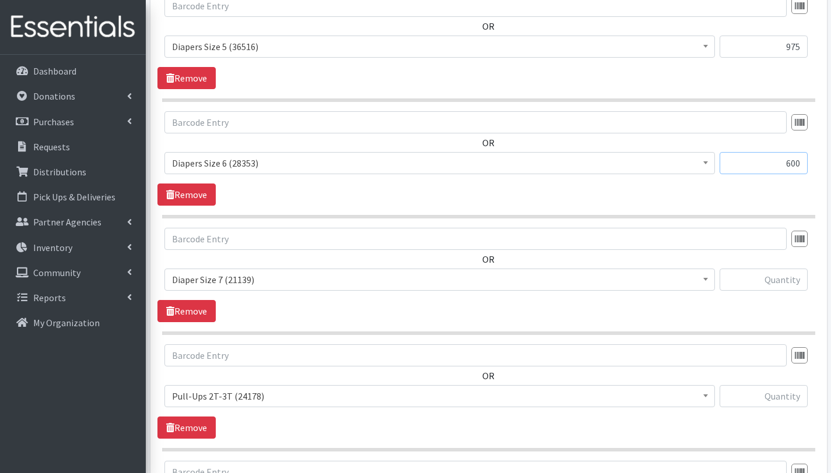
type input "600"
click at [759, 283] on input "text" at bounding box center [763, 280] width 88 height 22
type input "450"
click at [787, 394] on input "text" at bounding box center [763, 396] width 88 height 22
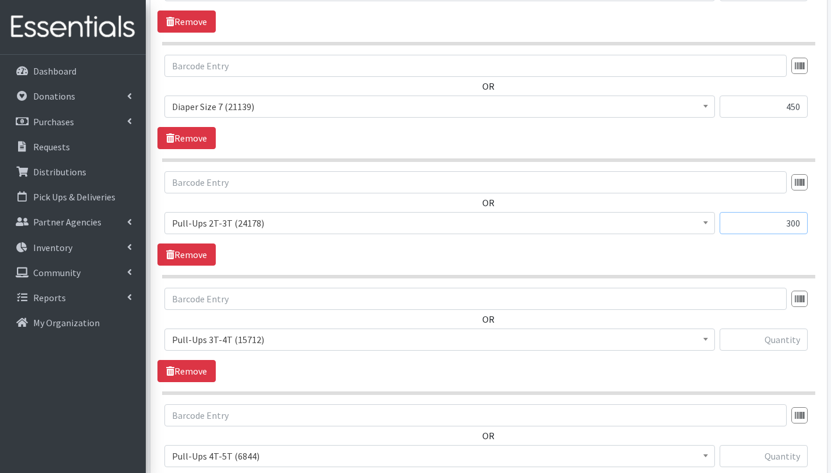
type input "300"
click at [786, 336] on input "text" at bounding box center [763, 340] width 88 height 22
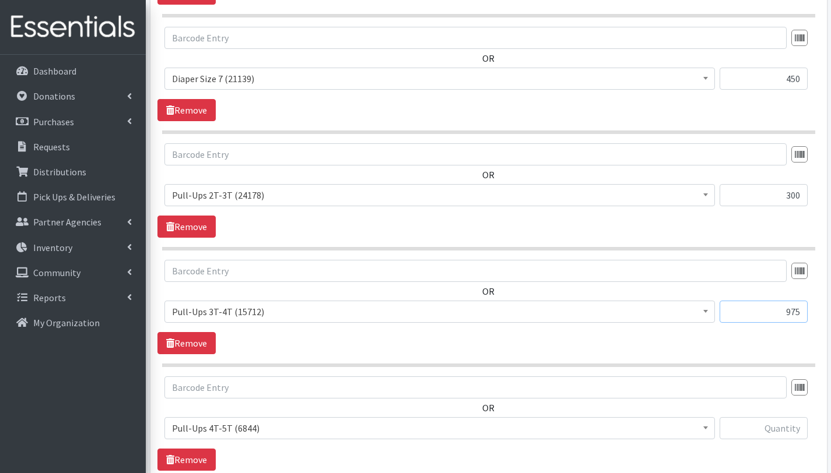
scroll to position [1335, 0]
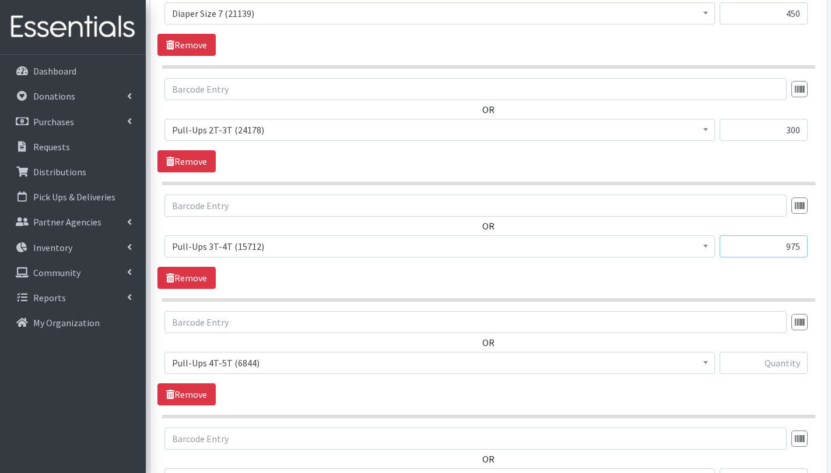
type input "975"
click at [785, 362] on input "text" at bounding box center [763, 363] width 88 height 22
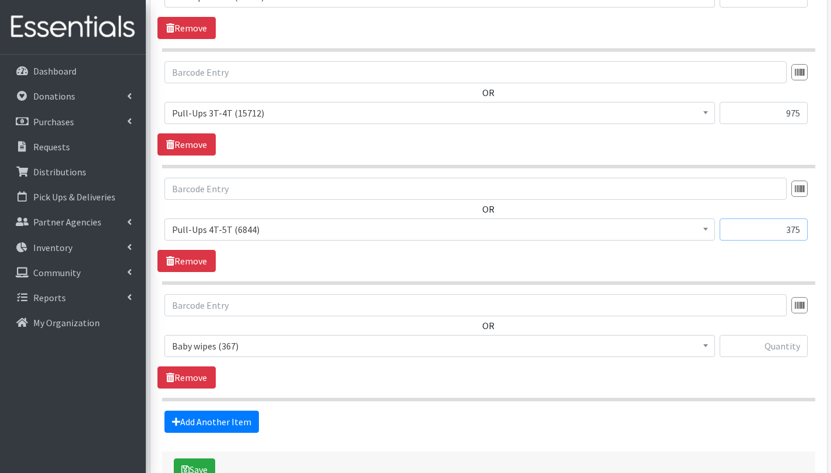
scroll to position [1547, 0]
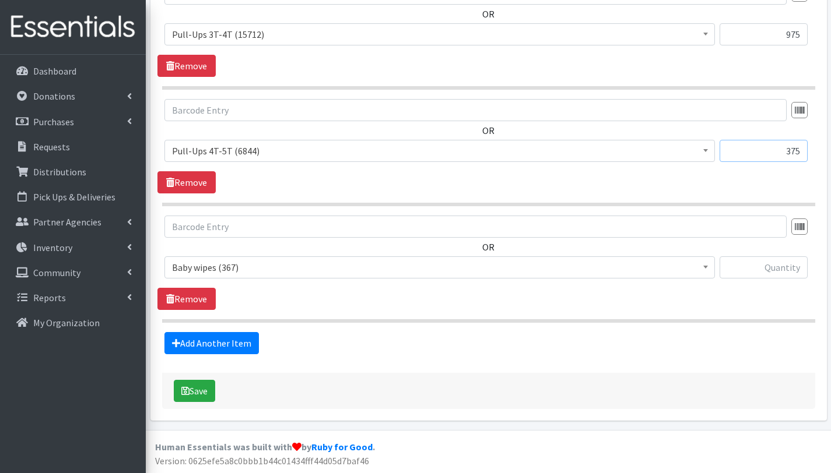
type input "375"
click at [782, 271] on input "text" at bounding box center [763, 268] width 88 height 22
type input "65"
click at [210, 389] on button "Save" at bounding box center [194, 391] width 41 height 22
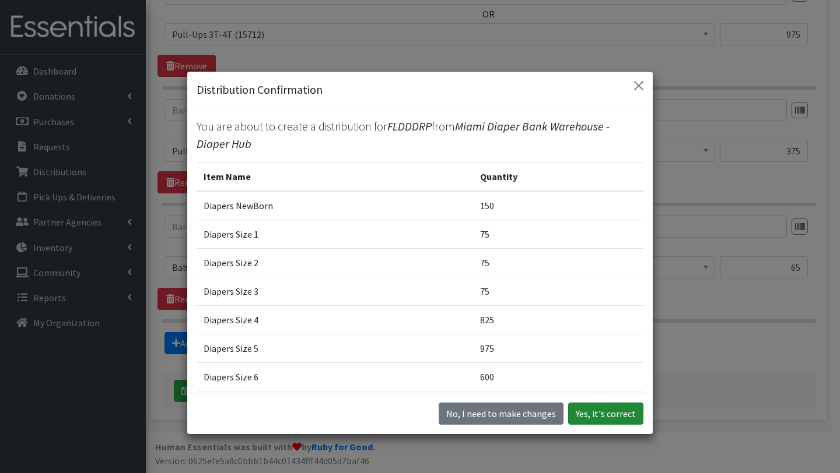
click at [598, 419] on button "Yes, it's correct" at bounding box center [605, 414] width 75 height 22
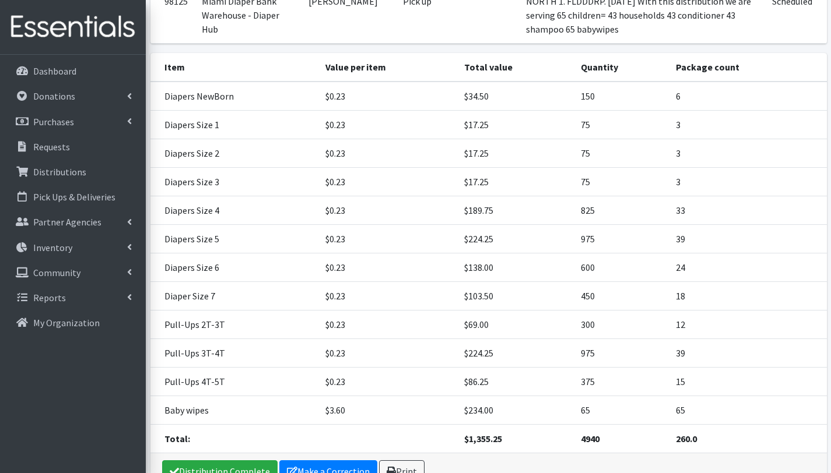
scroll to position [312, 0]
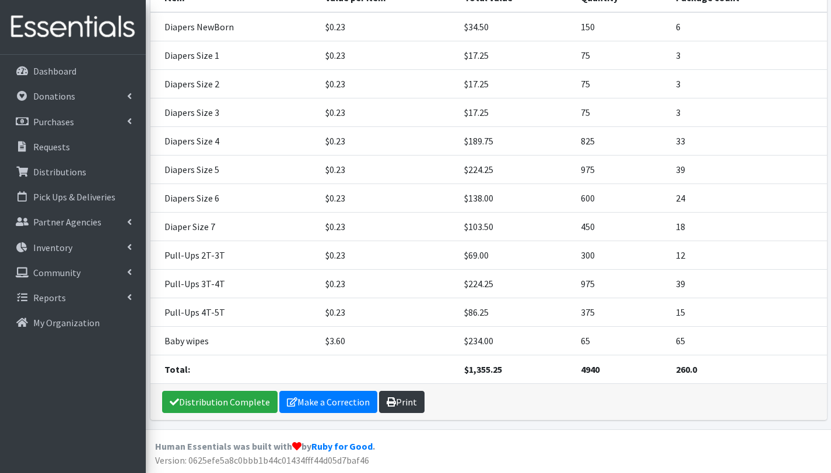
click at [398, 397] on link "Print" at bounding box center [401, 402] width 45 height 22
